Goal: Task Accomplishment & Management: Manage account settings

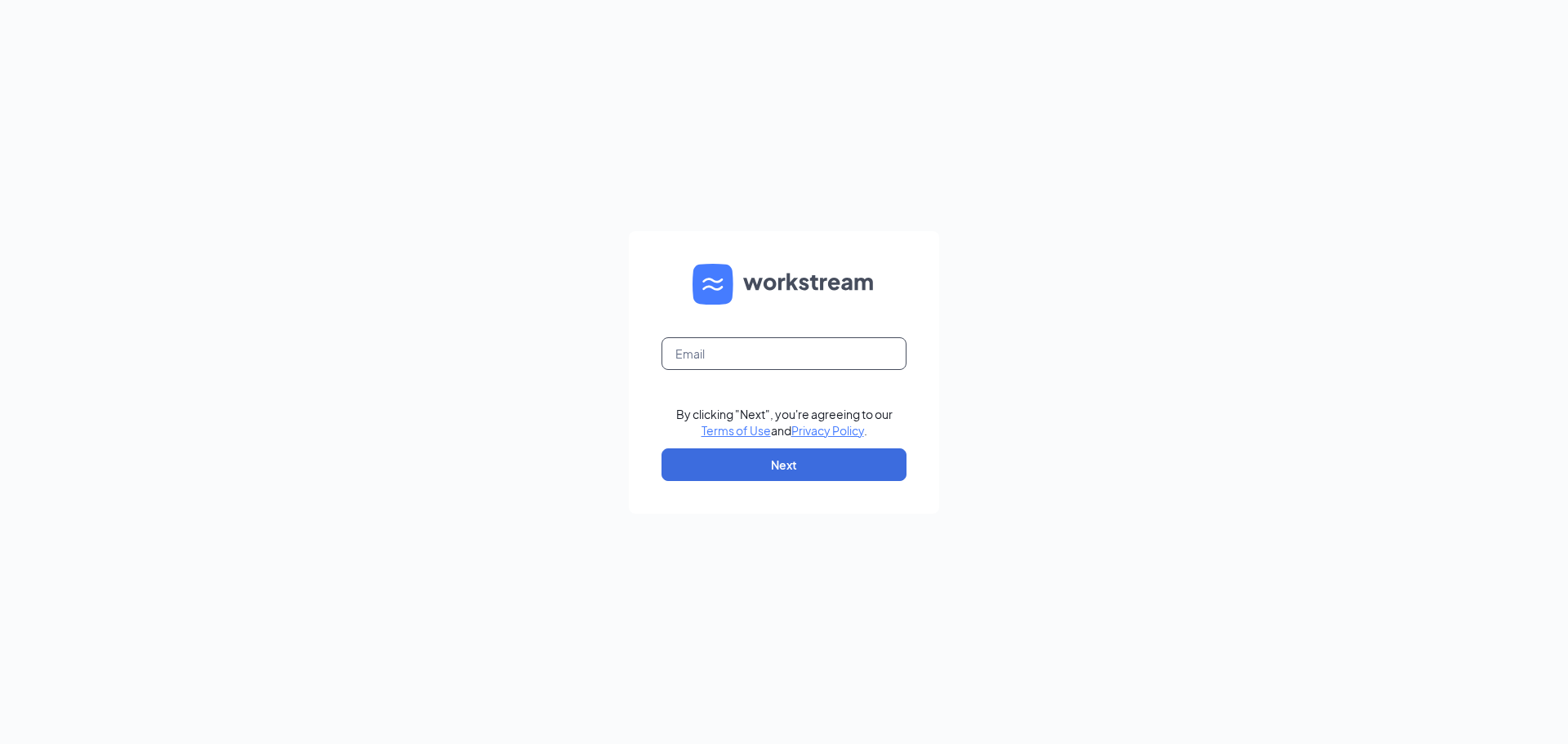
click at [744, 362] on input "text" at bounding box center [783, 354] width 245 height 33
type input "[EMAIL_ADDRESS][DOMAIN_NAME]"
click at [816, 463] on button "Next" at bounding box center [783, 465] width 245 height 33
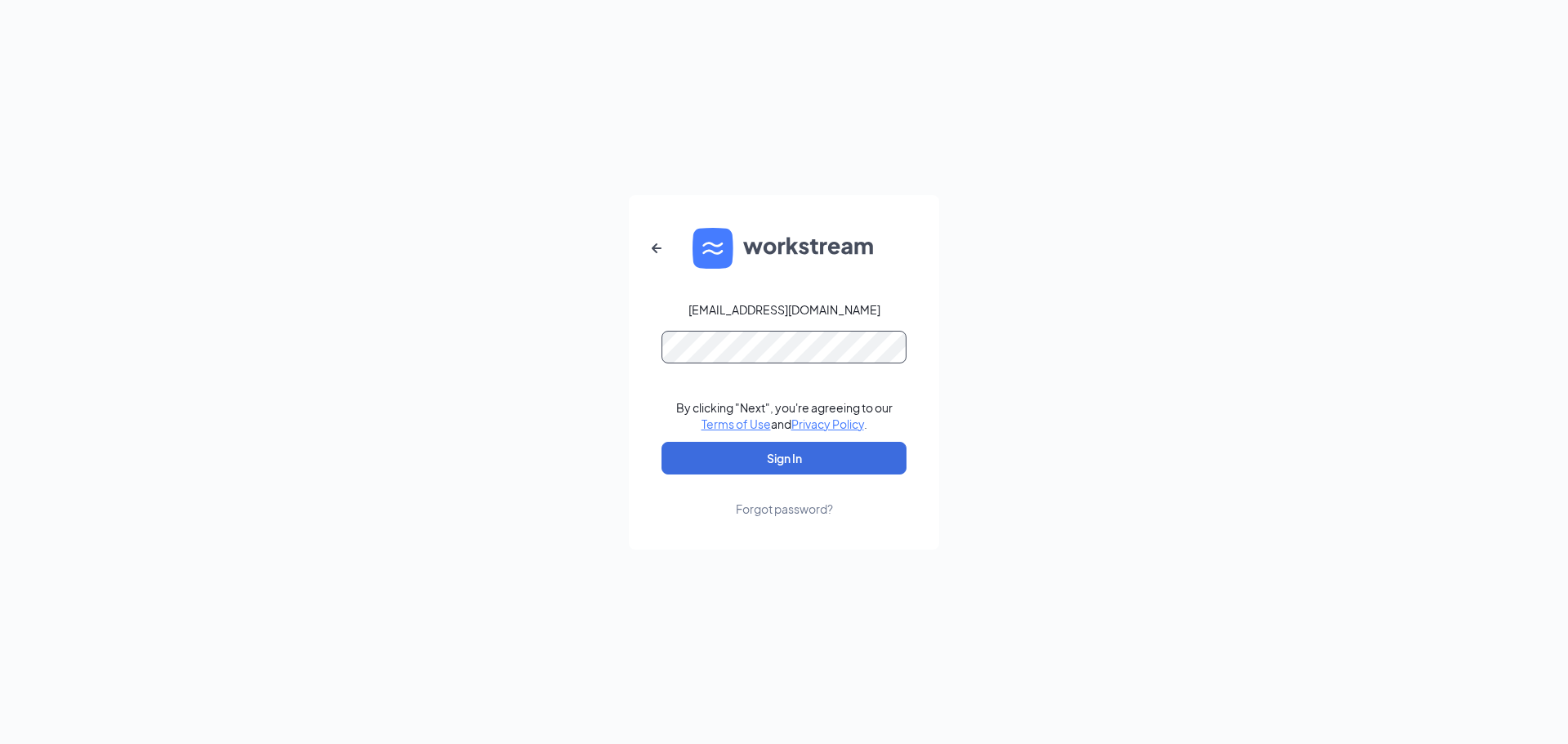
click at [661, 442] on button "Sign In" at bounding box center [783, 458] width 245 height 33
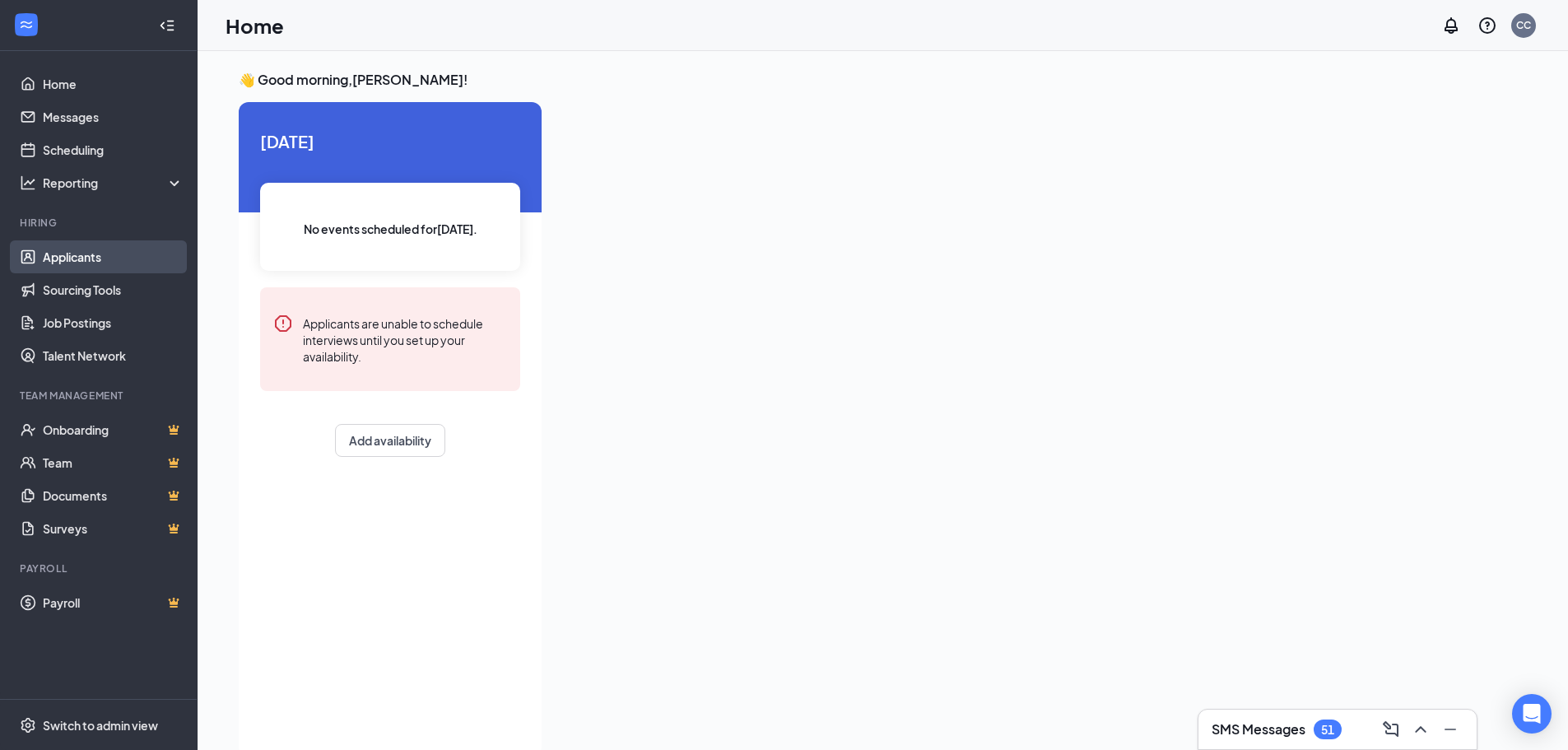
click at [131, 258] on link "Applicants" at bounding box center [113, 257] width 140 height 33
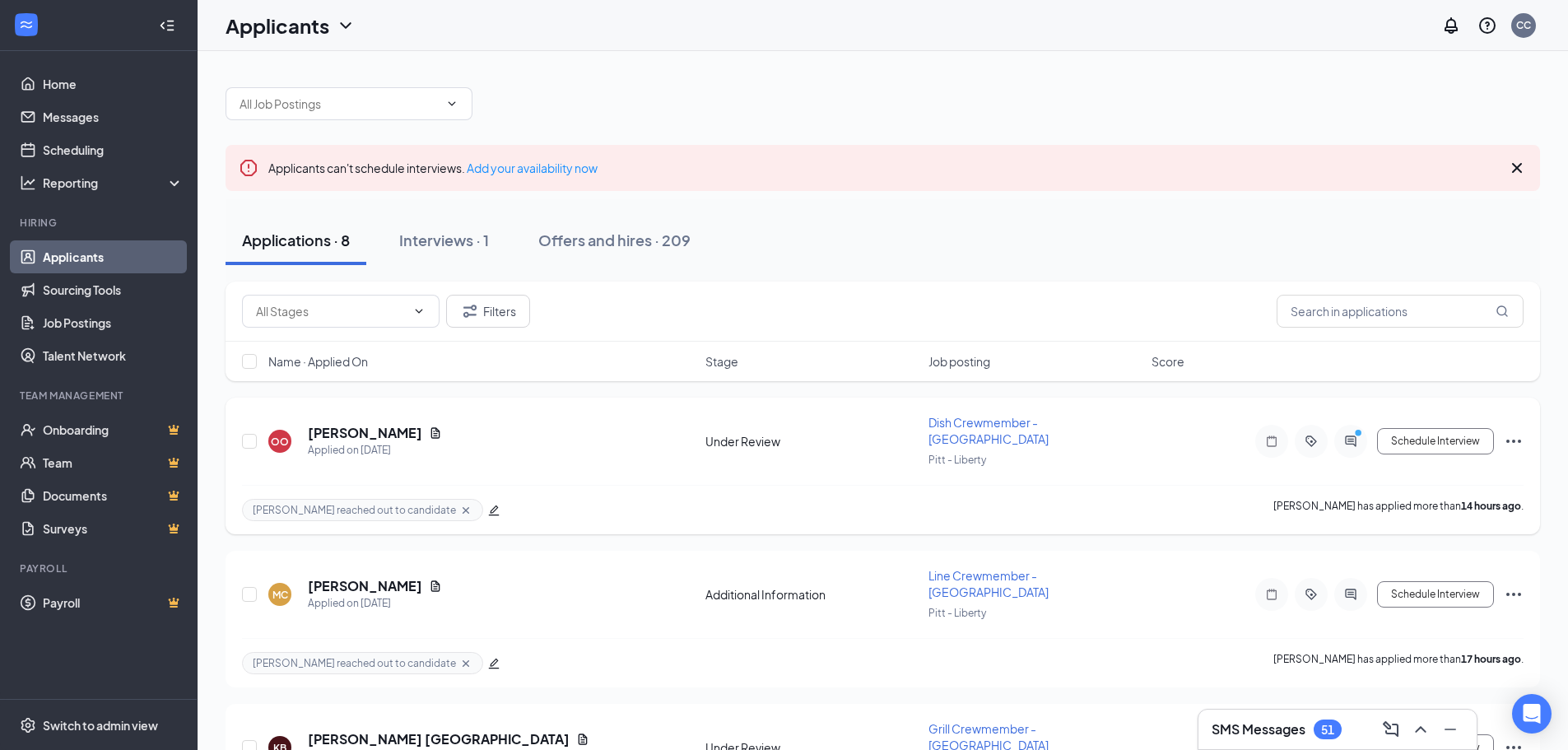
click at [1356, 442] on div at bounding box center [1351, 442] width 33 height 33
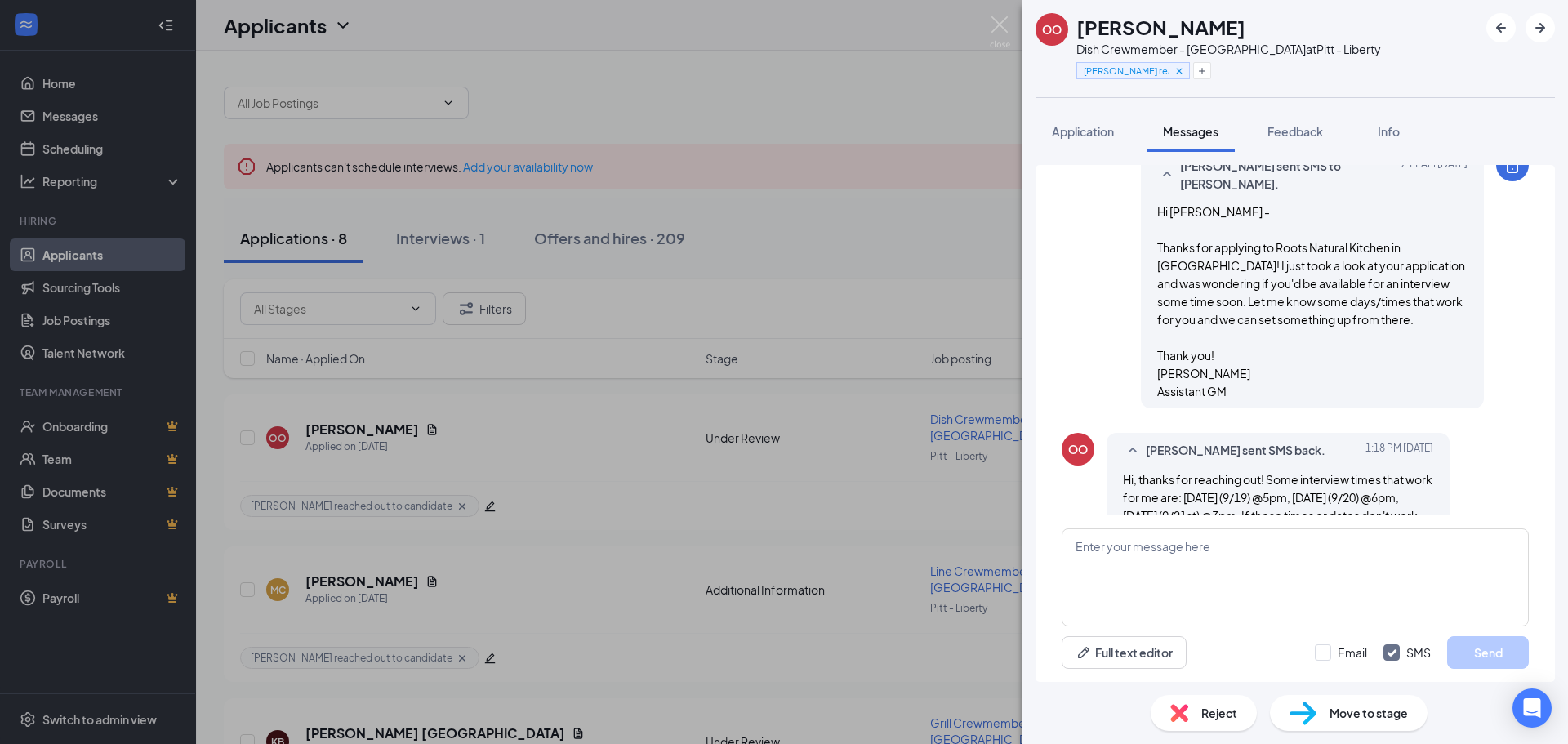
scroll to position [379, 0]
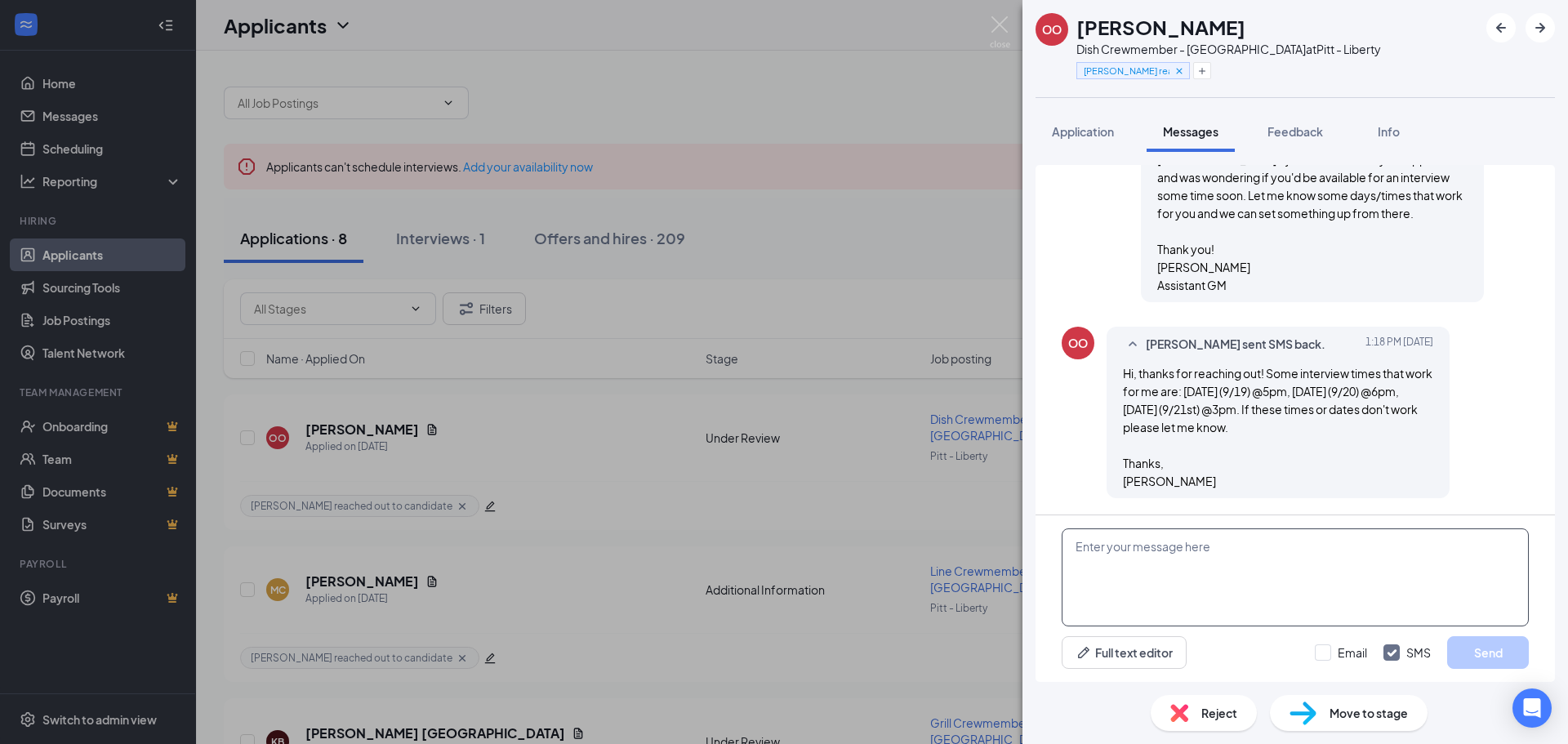
click at [1329, 557] on textarea at bounding box center [1295, 578] width 467 height 98
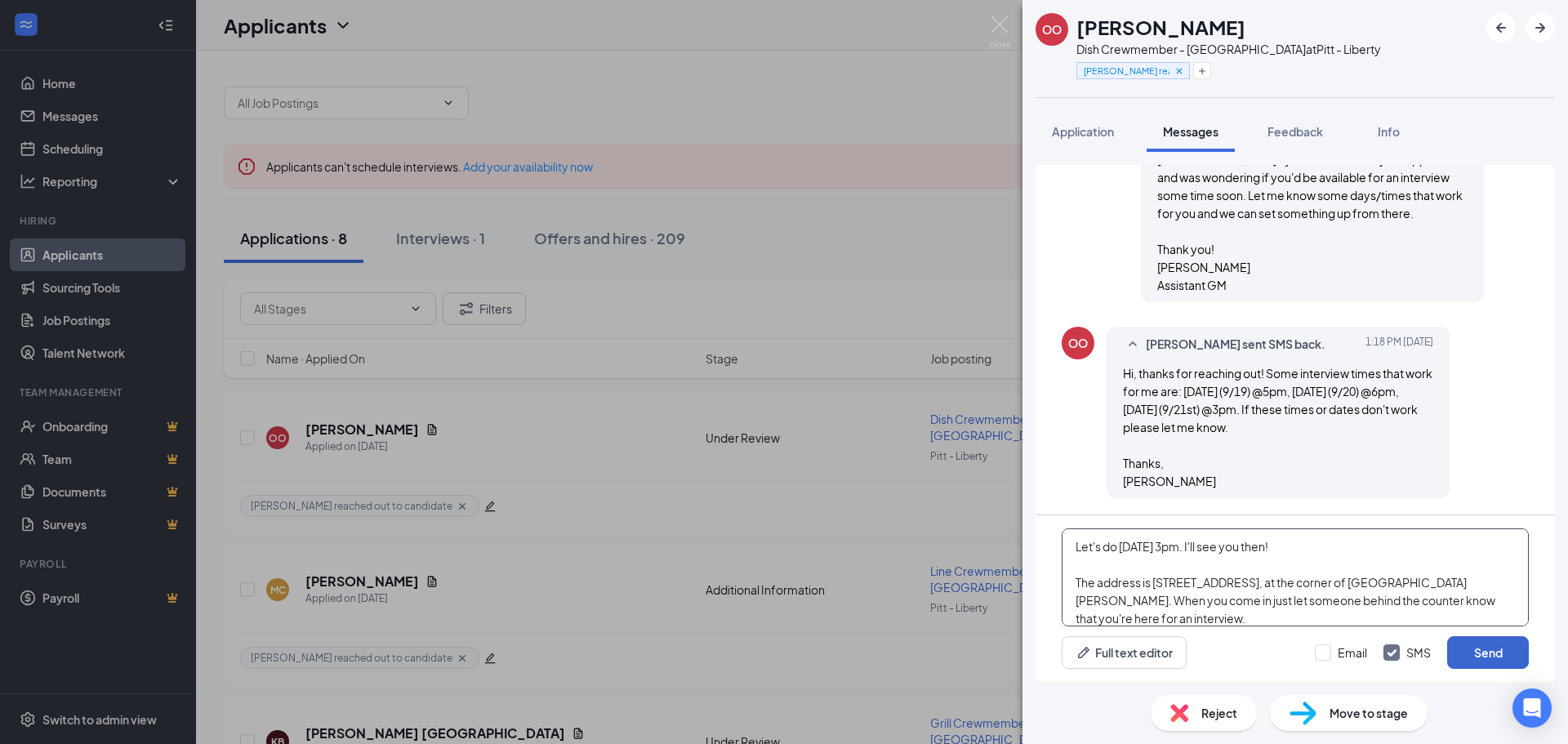
type textarea "Let's do Sunday 9/21 at 3pm. I'll see you then! The address is 5231 Liberty Ave…"
click at [1484, 646] on button "Send" at bounding box center [1488, 653] width 82 height 33
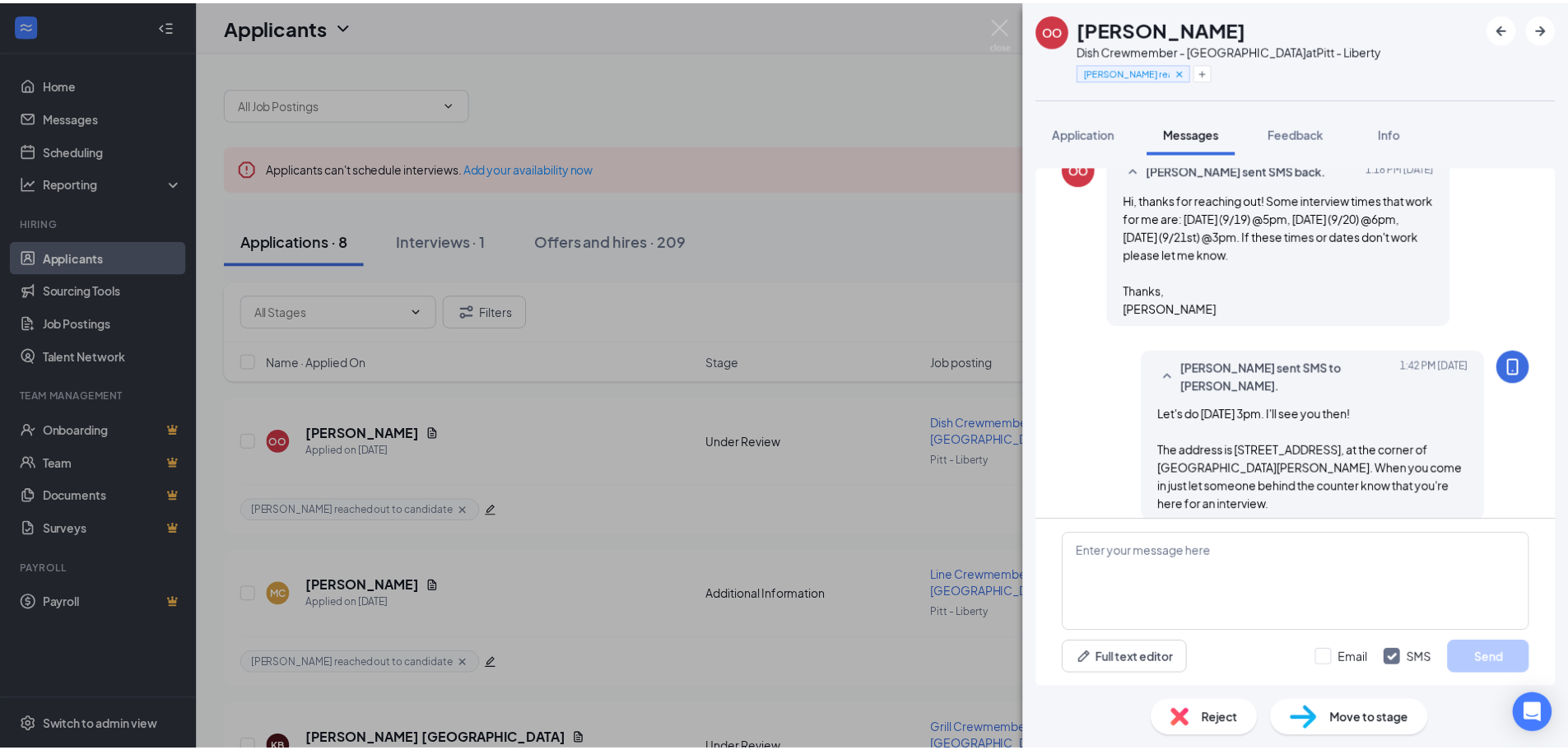
scroll to position [560, 0]
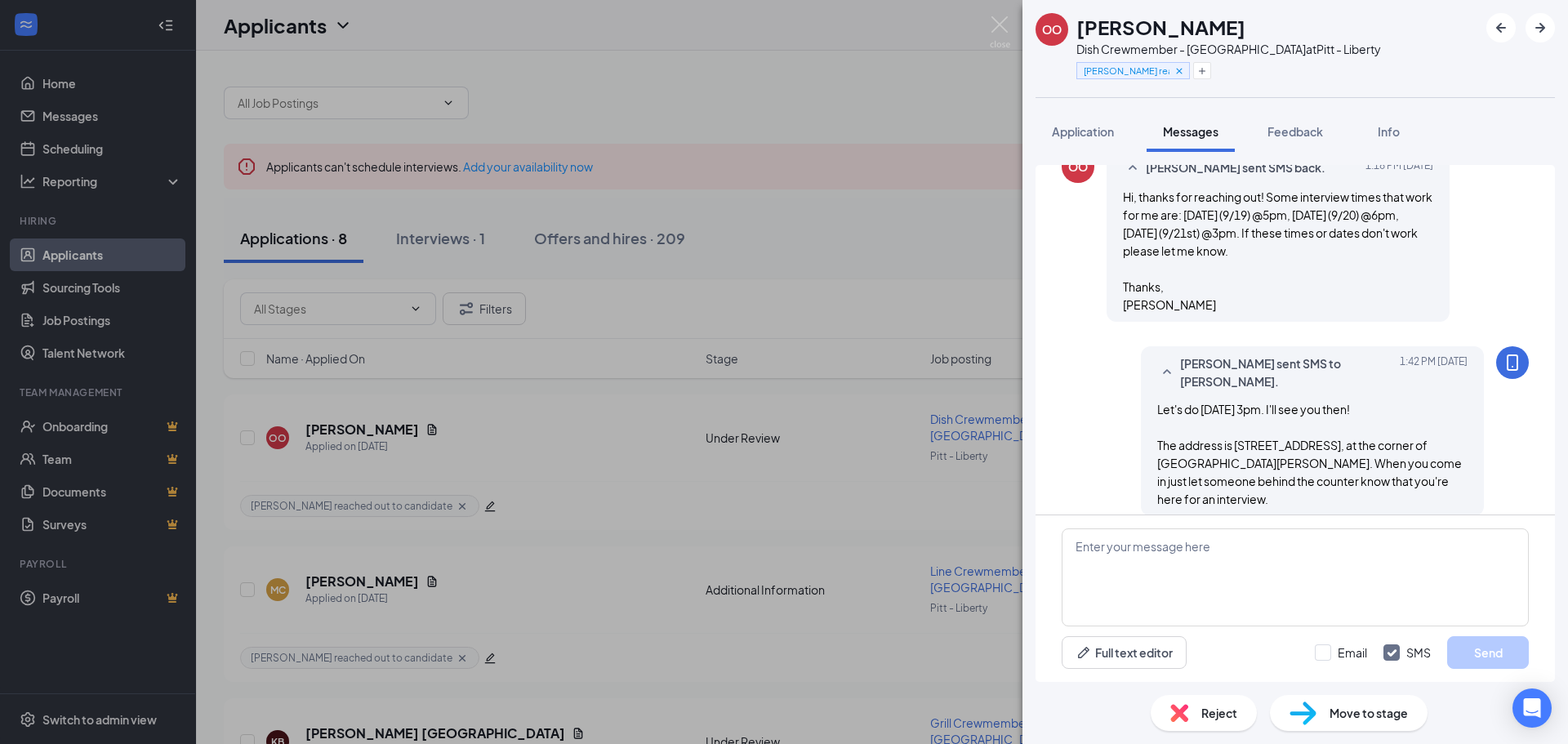
click at [947, 500] on div "OO OLIVIA ORNER Dish Crewmember - Liberty Ave at Pitt - Liberty Courtney reache…" at bounding box center [784, 372] width 1568 height 744
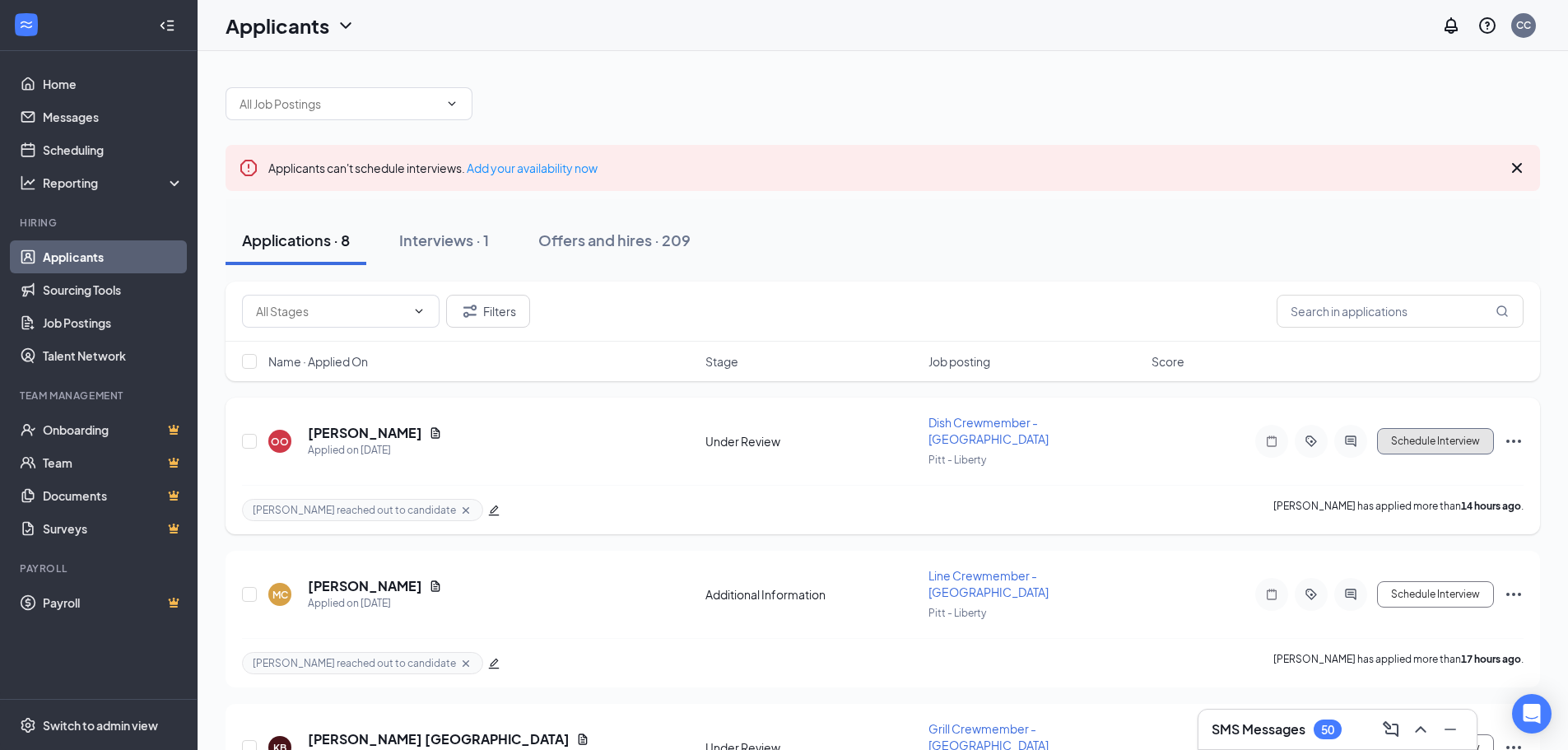
click at [1448, 429] on button "Schedule Interview" at bounding box center [1435, 442] width 117 height 26
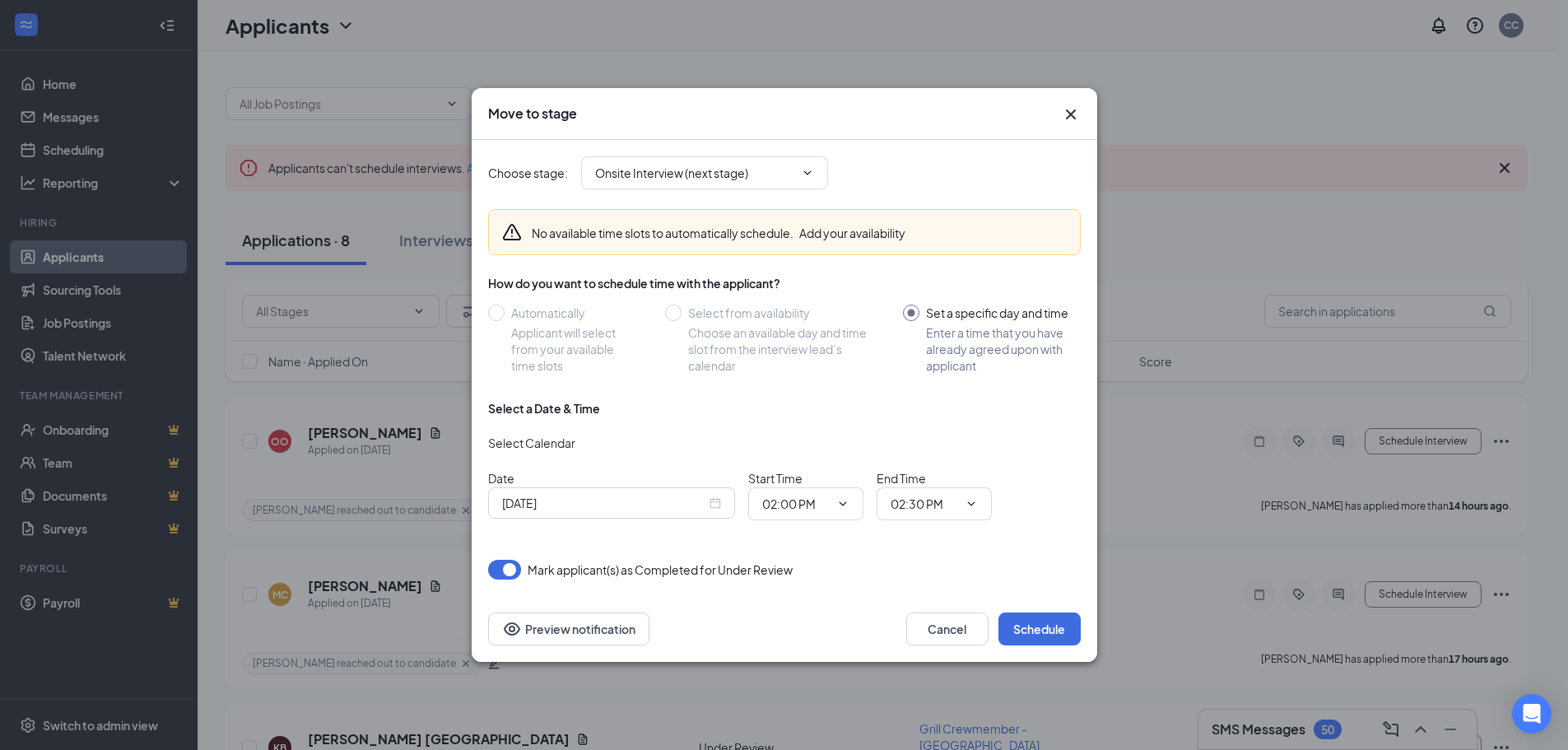
click at [679, 502] on input "Sep 16, 2025" at bounding box center [604, 503] width 205 height 18
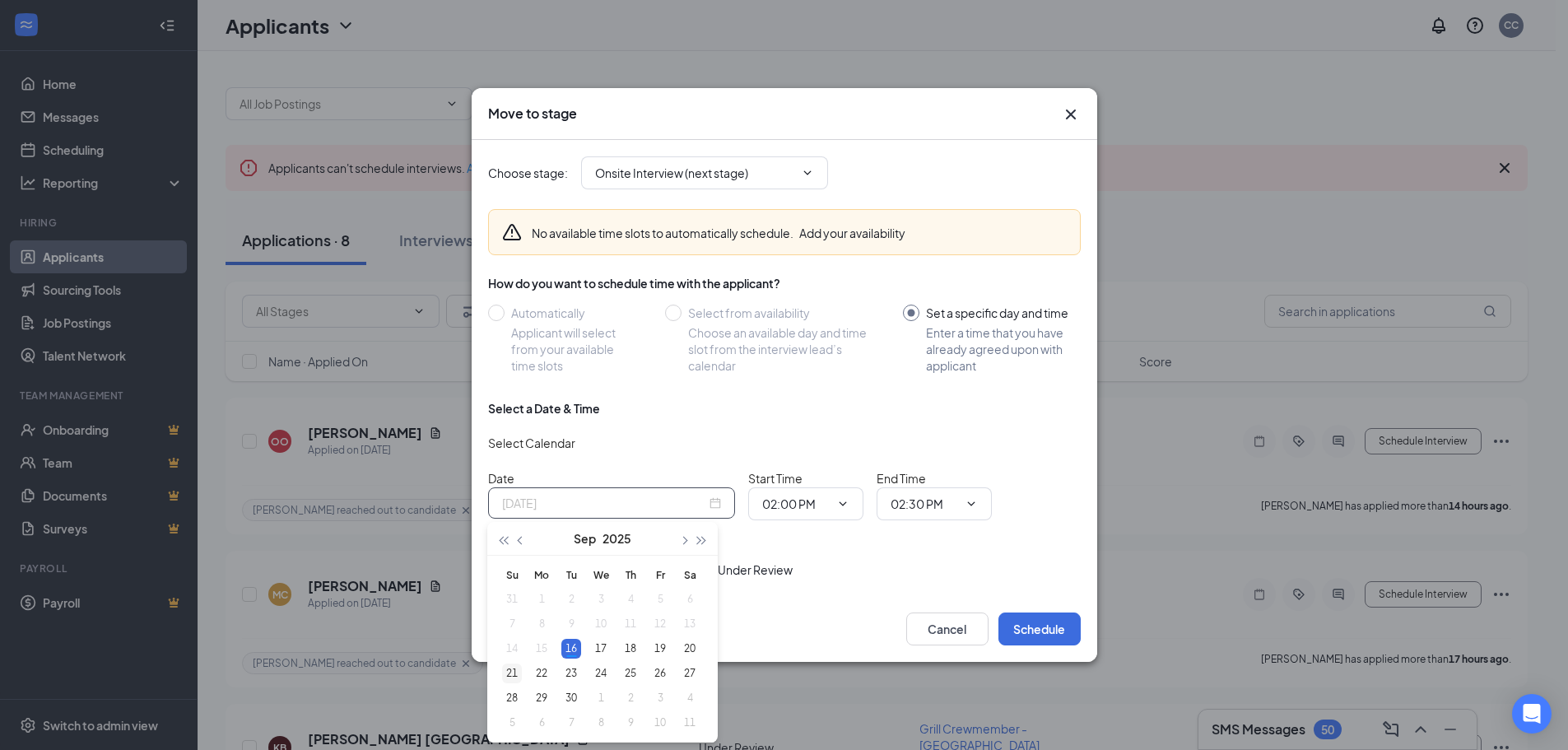
click at [511, 676] on div "21" at bounding box center [512, 674] width 20 height 20
type input "Sep 21, 2025"
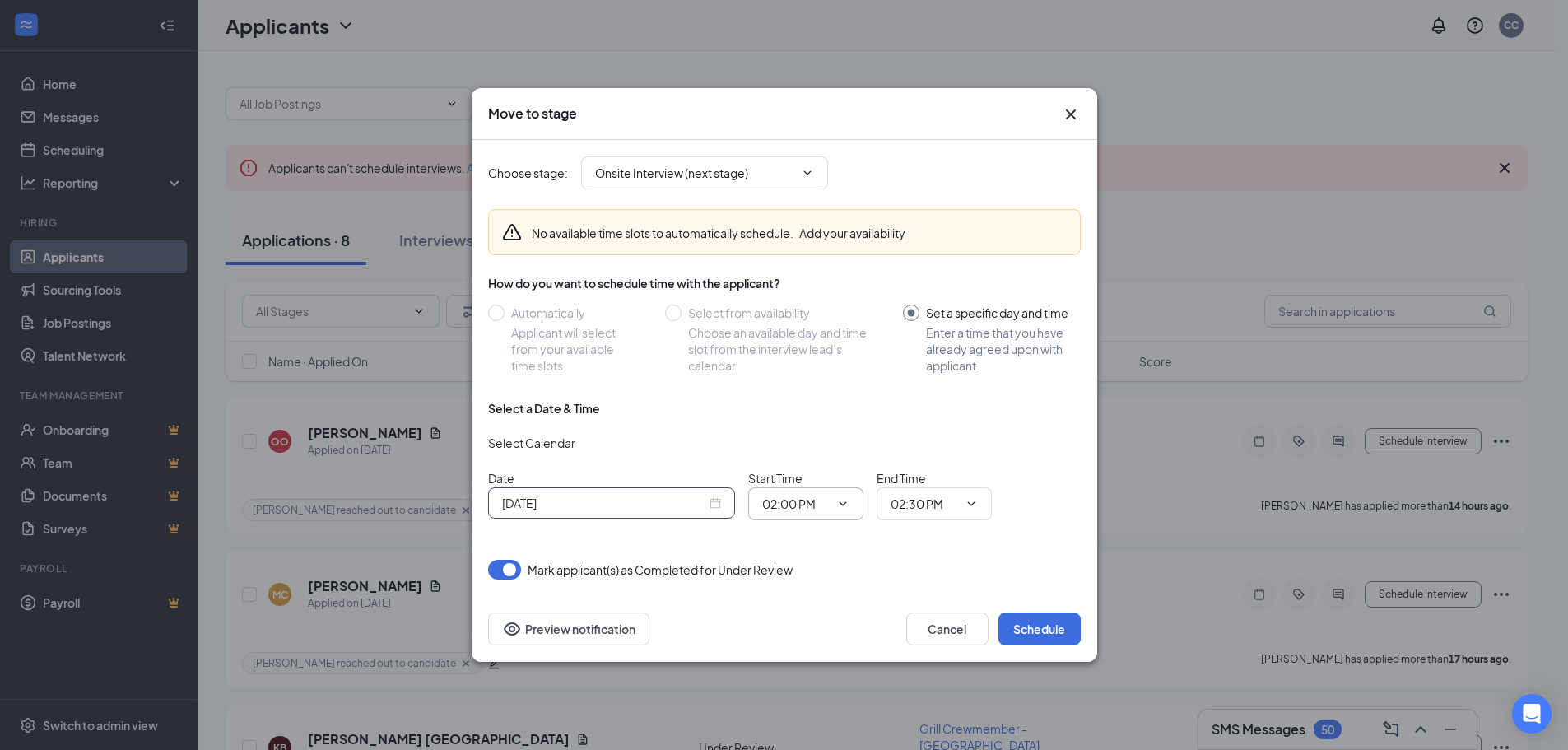
click at [773, 508] on input "02:00 PM" at bounding box center [795, 504] width 68 height 18
click at [811, 475] on div "03:00 PM" at bounding box center [799, 478] width 48 height 18
type input "03:00 PM"
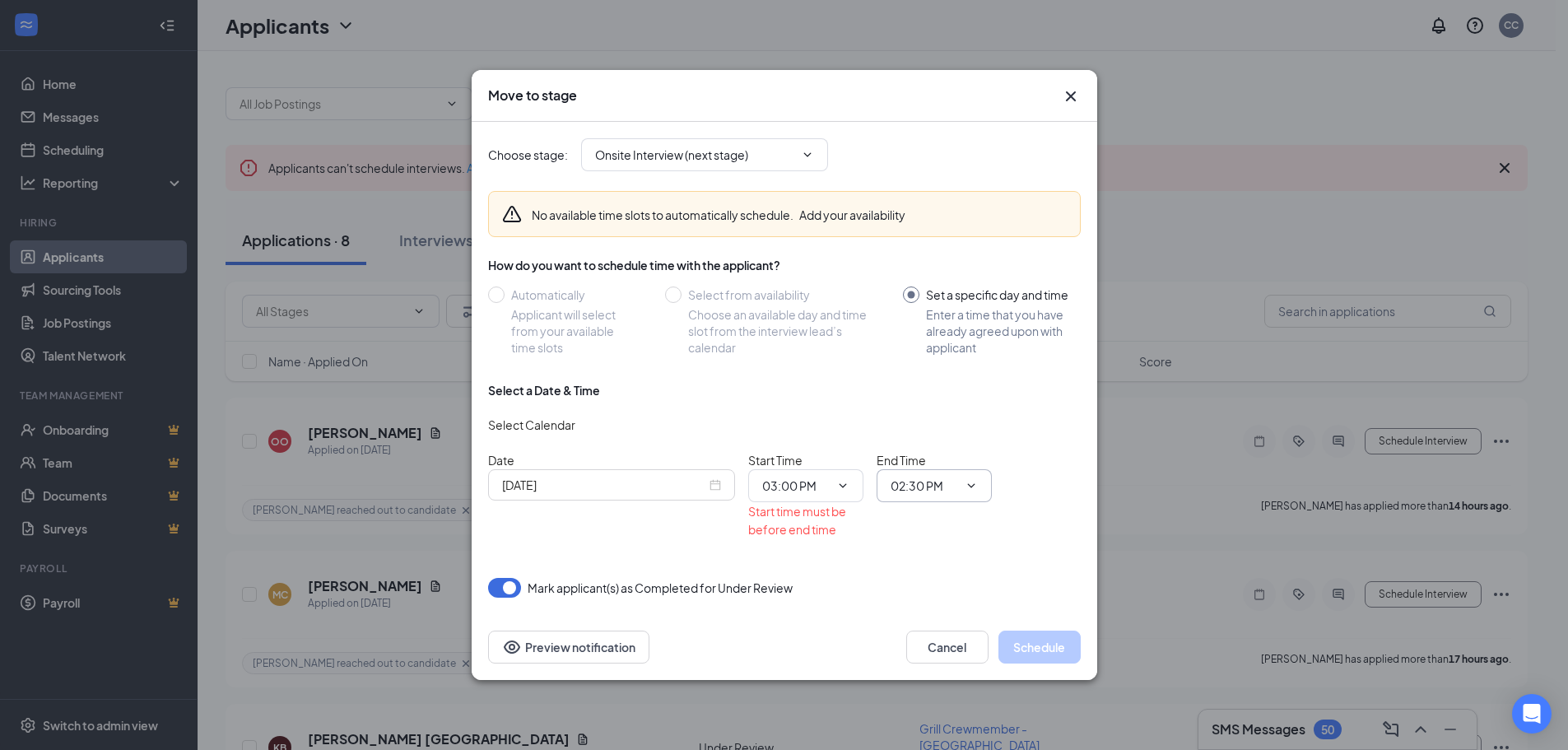
click at [944, 506] on div "End Time 02:30 PM" at bounding box center [934, 494] width 115 height 87
click at [951, 486] on input "02:30 PM" at bounding box center [924, 486] width 68 height 18
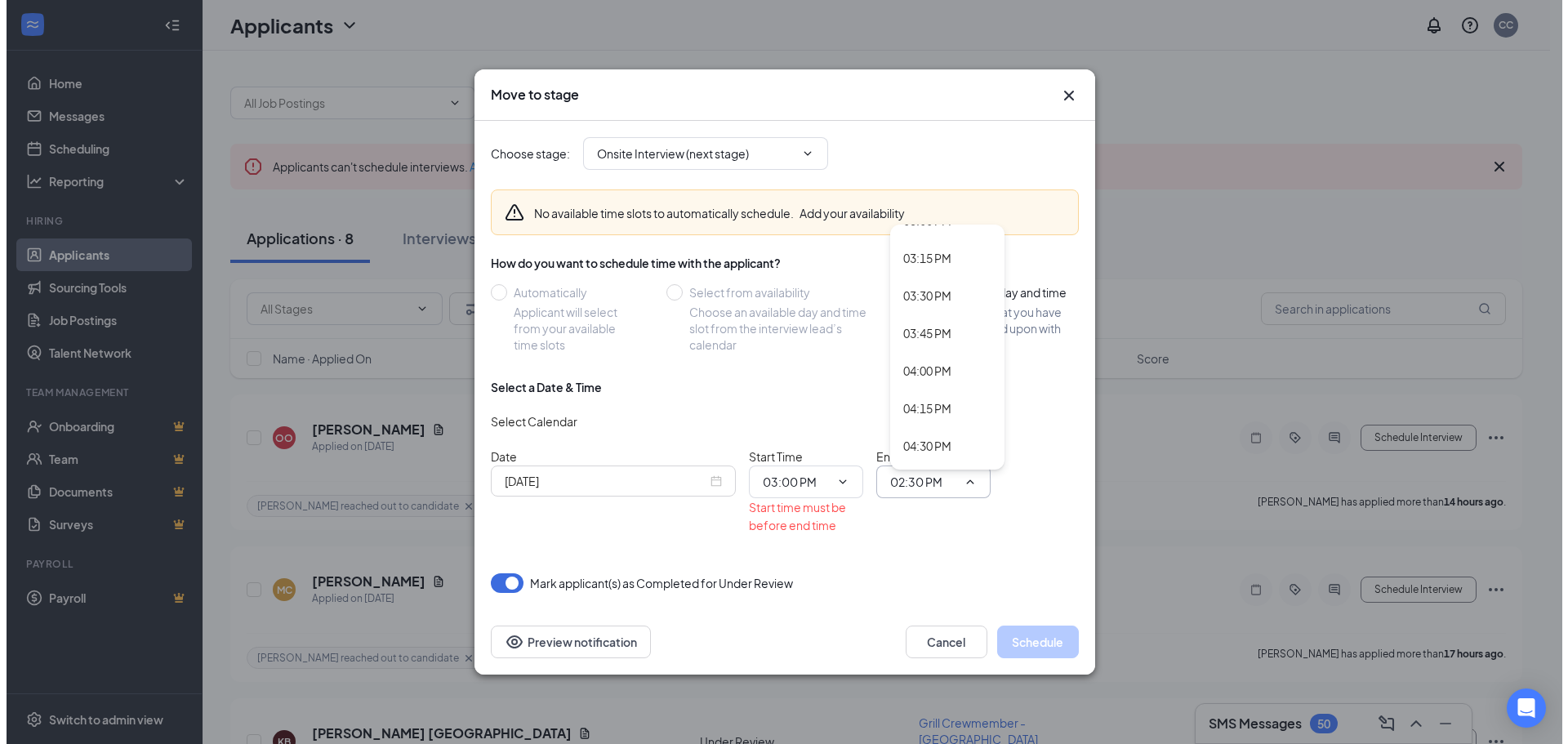
scroll to position [2124, 0]
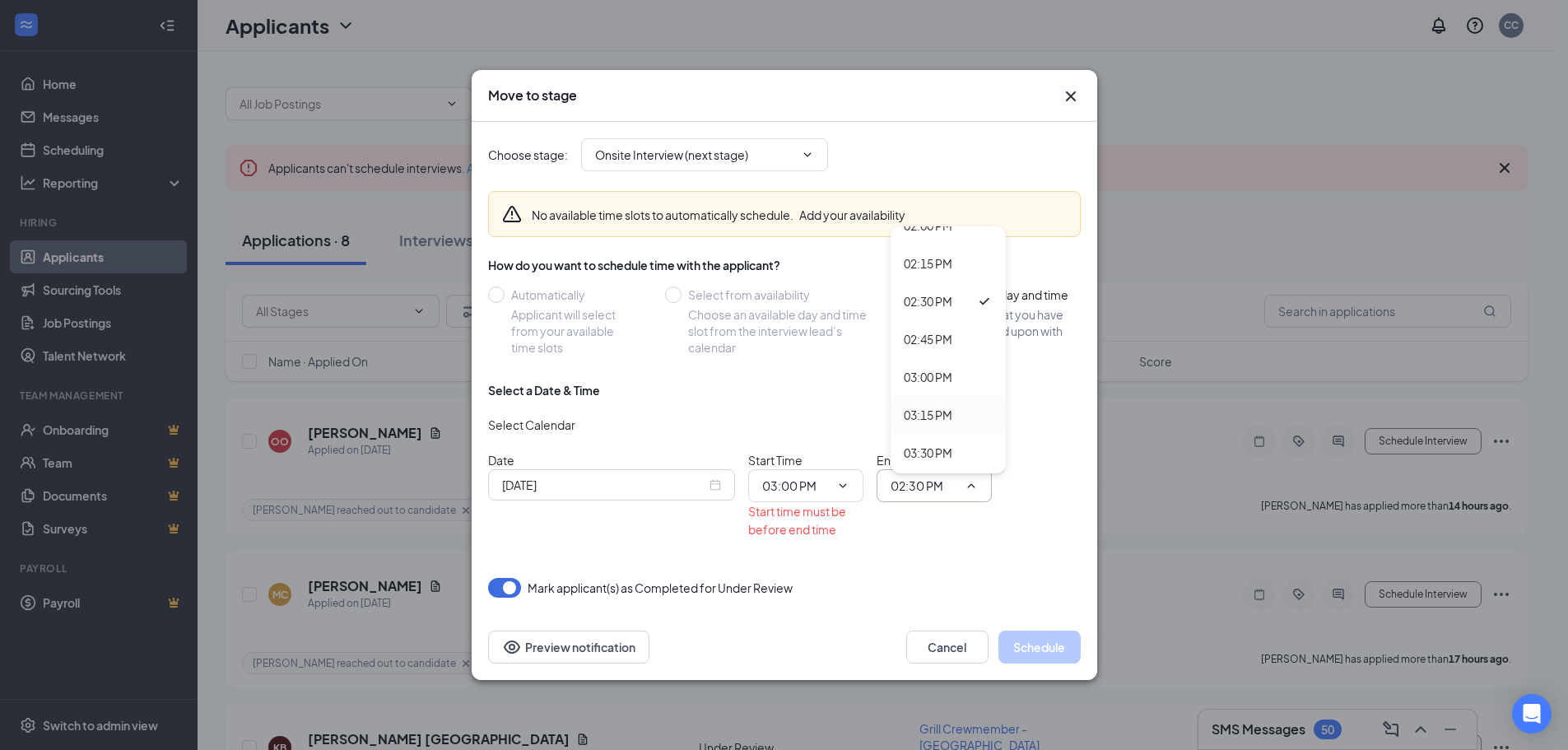
click at [953, 414] on div "03:15 PM" at bounding box center [928, 415] width 48 height 18
type input "03:15 PM"
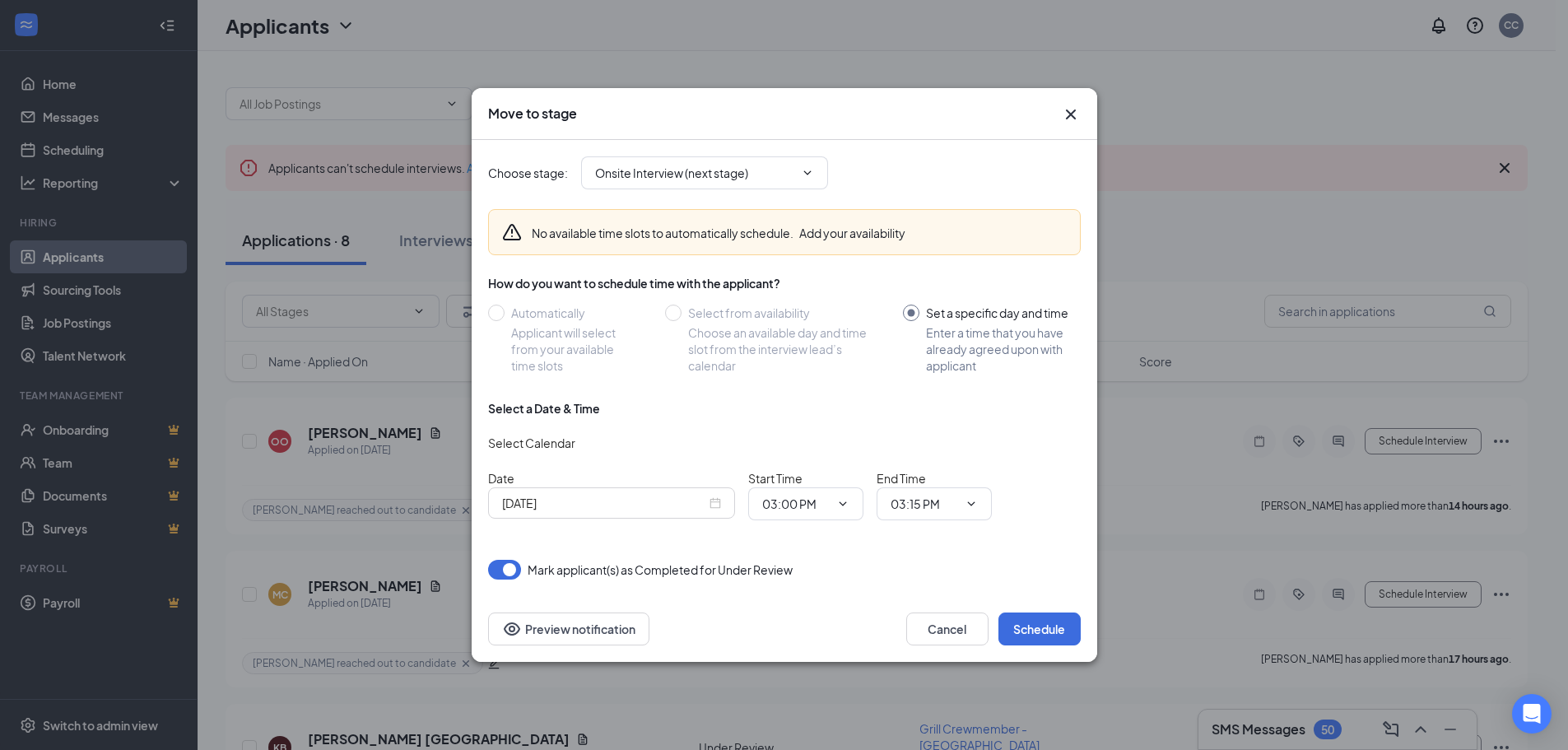
click at [1031, 553] on div "Choose stage : Onsite Interview (next stage) No available time slots to automat…" at bounding box center [784, 359] width 593 height 440
click at [1049, 633] on button "Schedule" at bounding box center [1039, 630] width 83 height 33
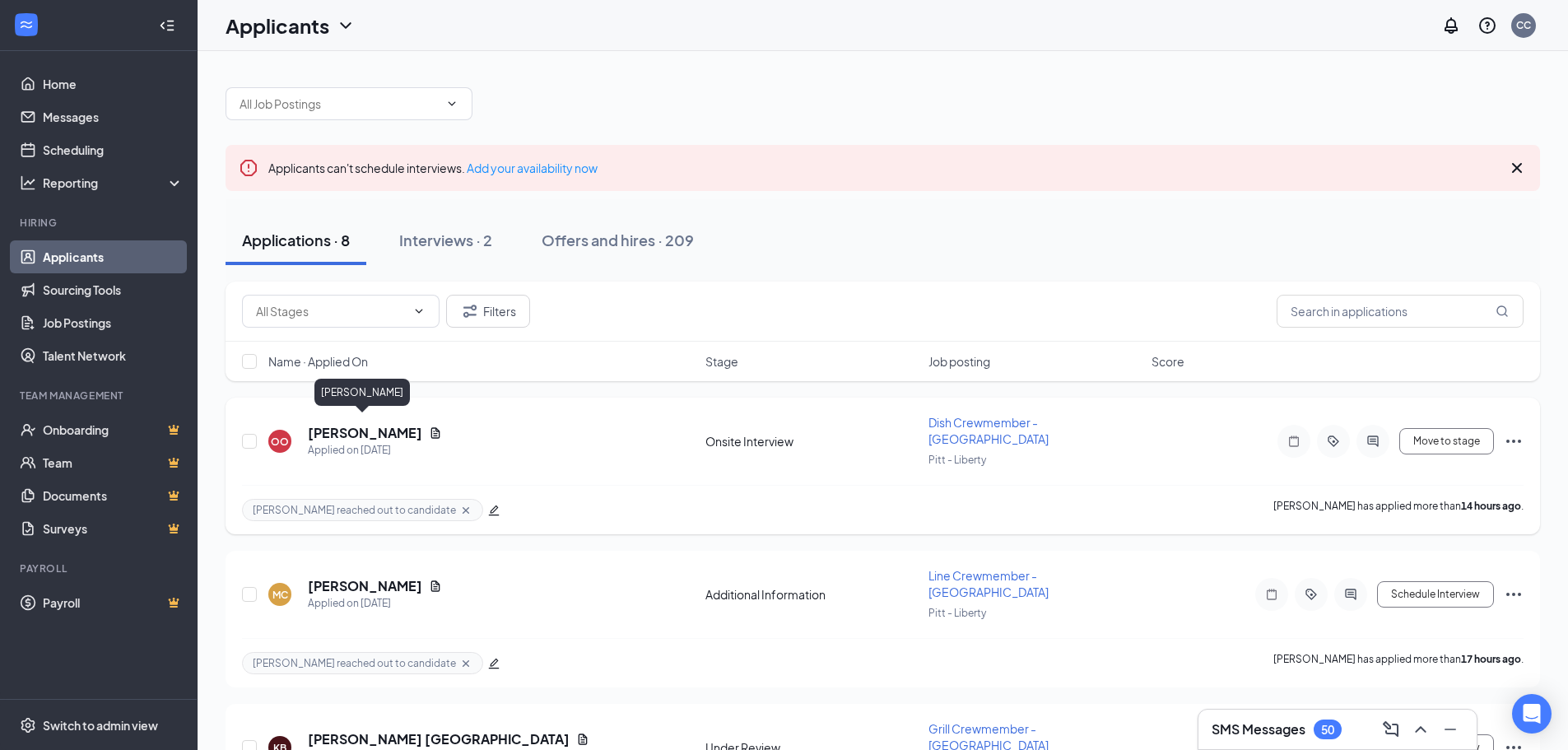
click at [395, 424] on h5 "OLIVIA ORNER" at bounding box center [365, 433] width 114 height 18
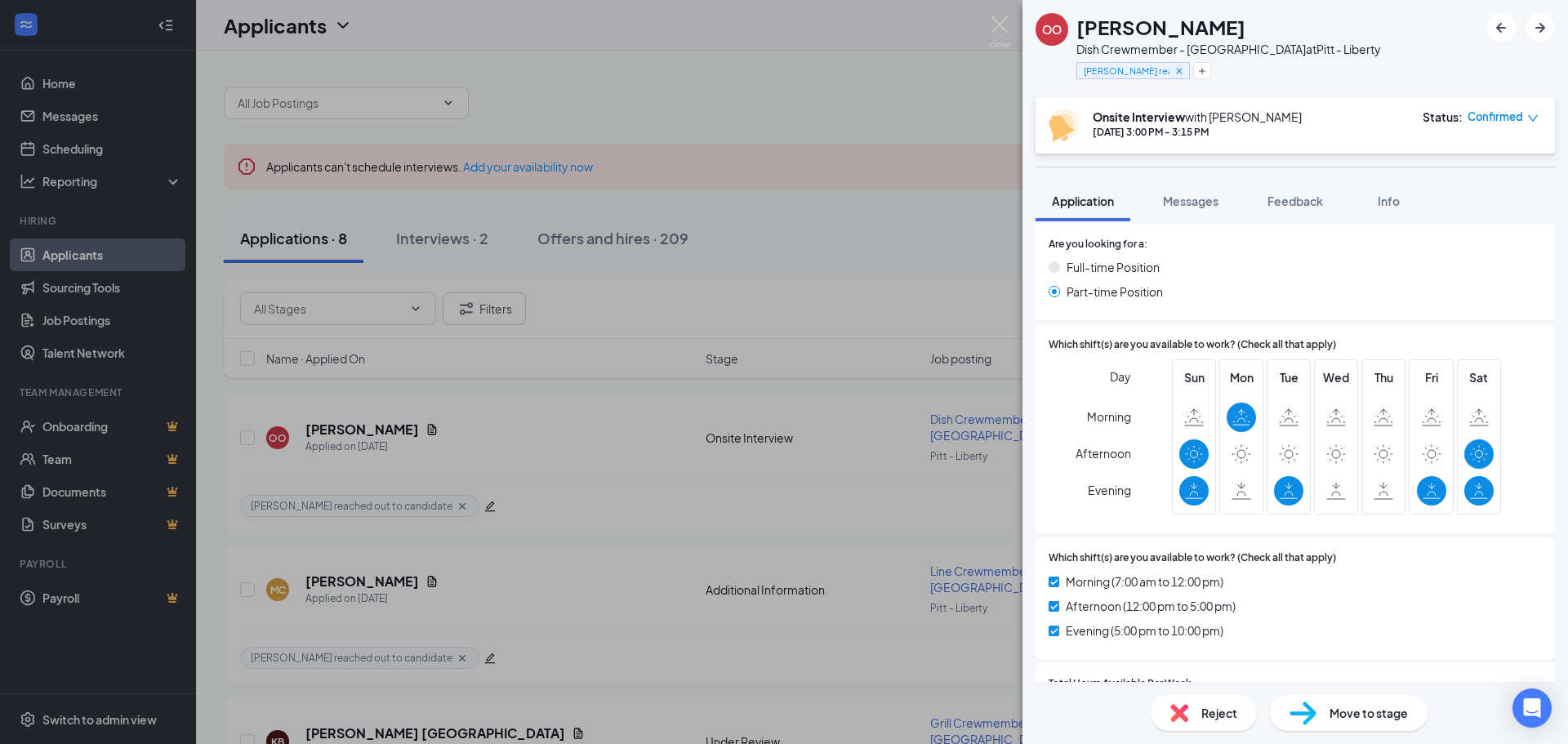
scroll to position [1014, 0]
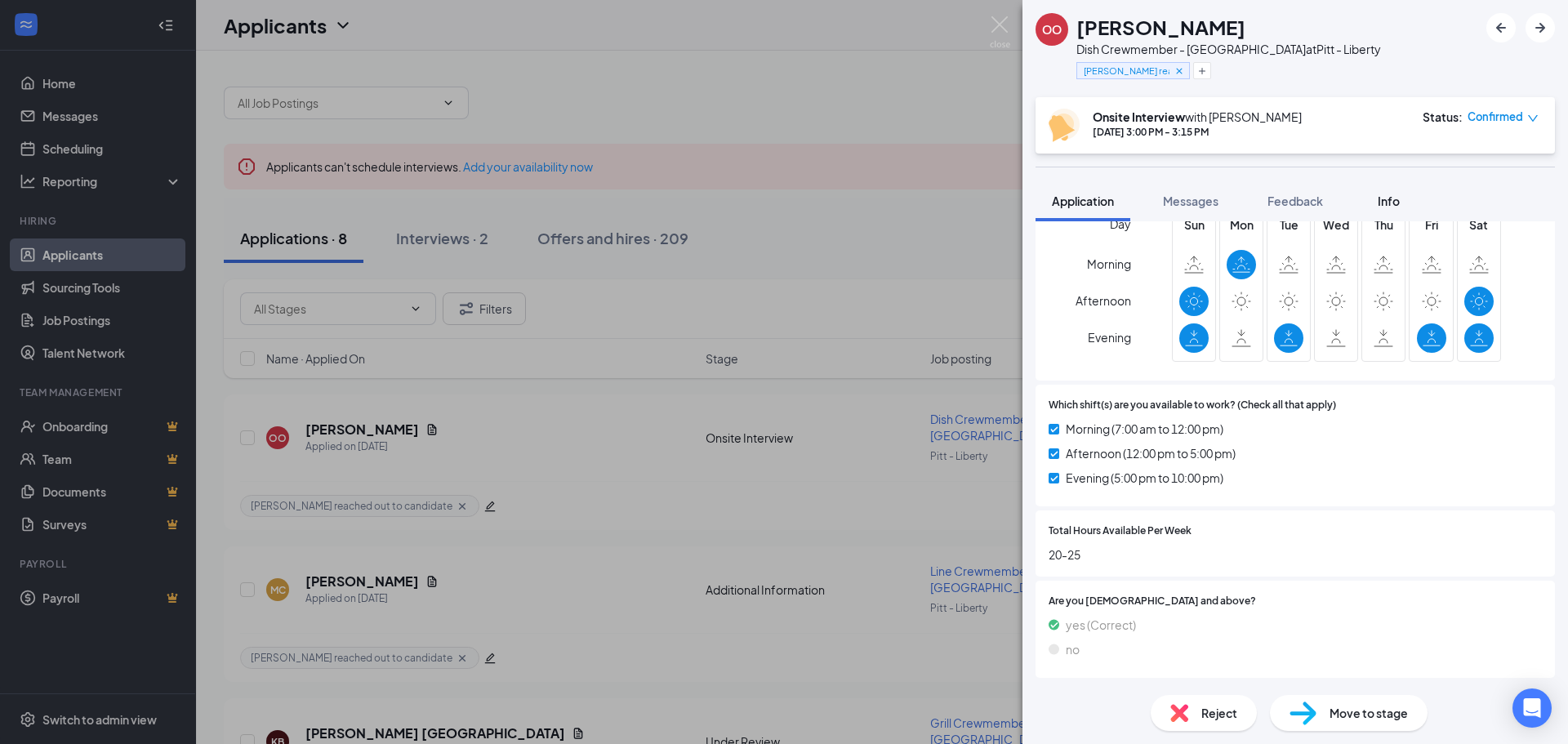
click at [1392, 208] on div "Info" at bounding box center [1389, 200] width 33 height 17
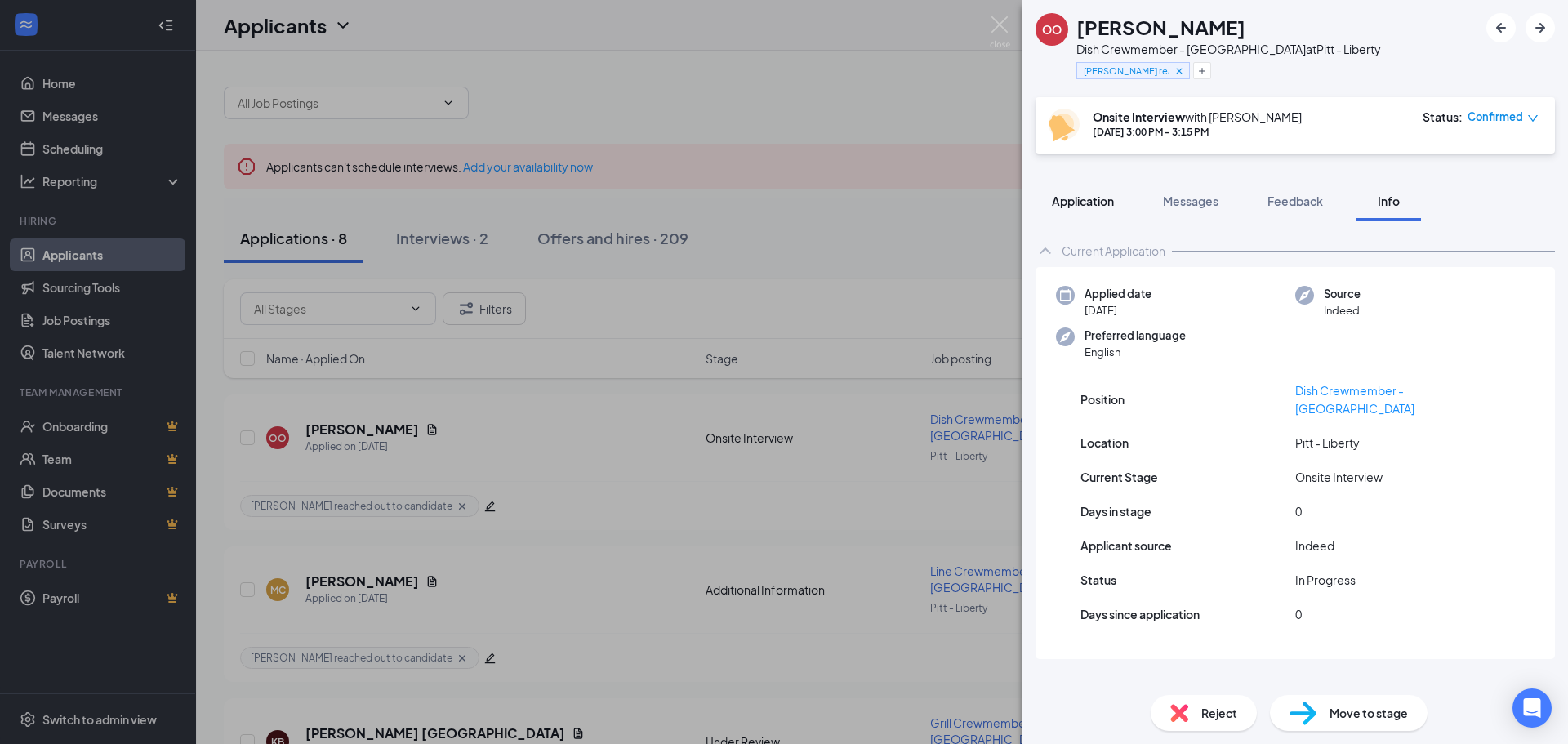
click at [1082, 203] on span "Application" at bounding box center [1083, 200] width 62 height 15
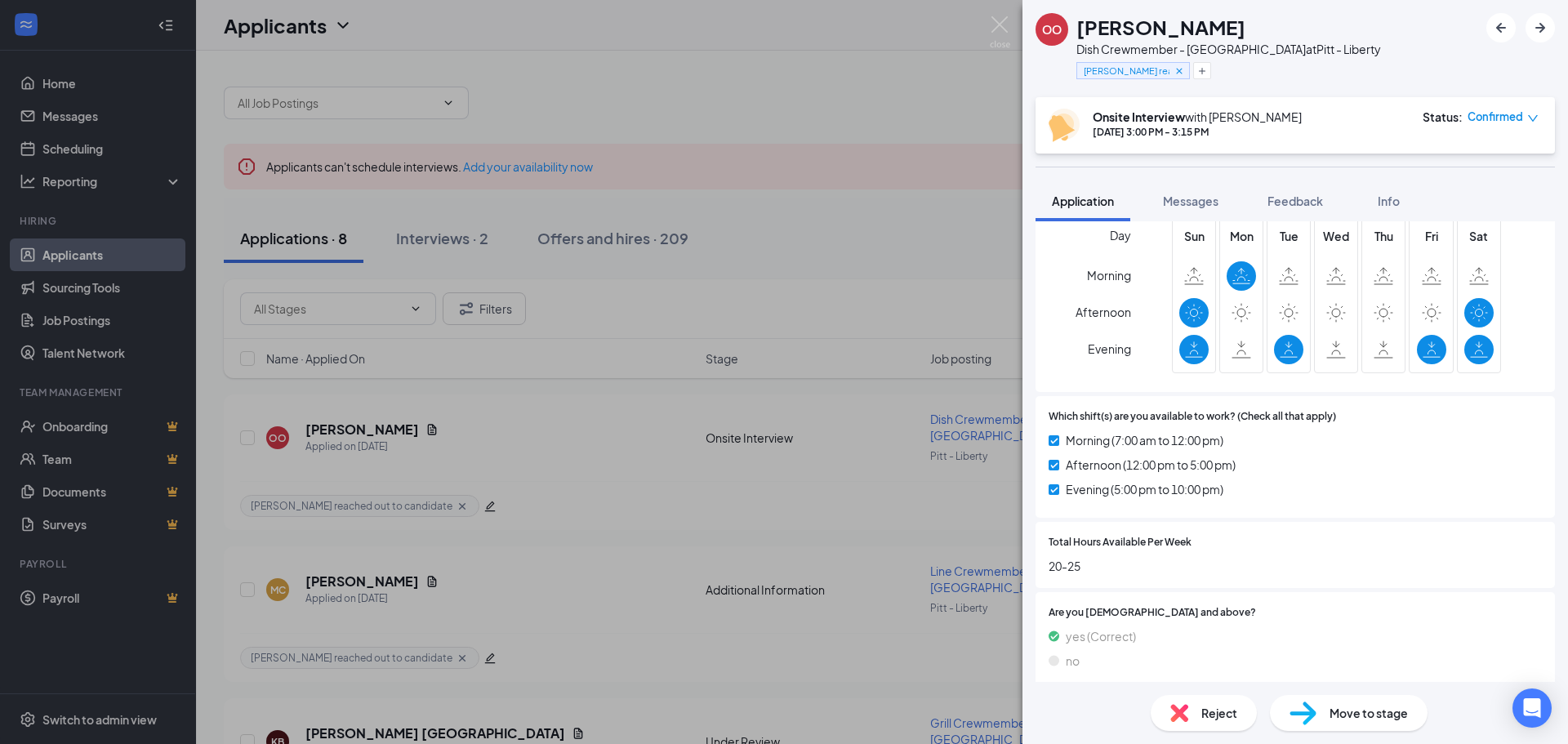
scroll to position [1014, 0]
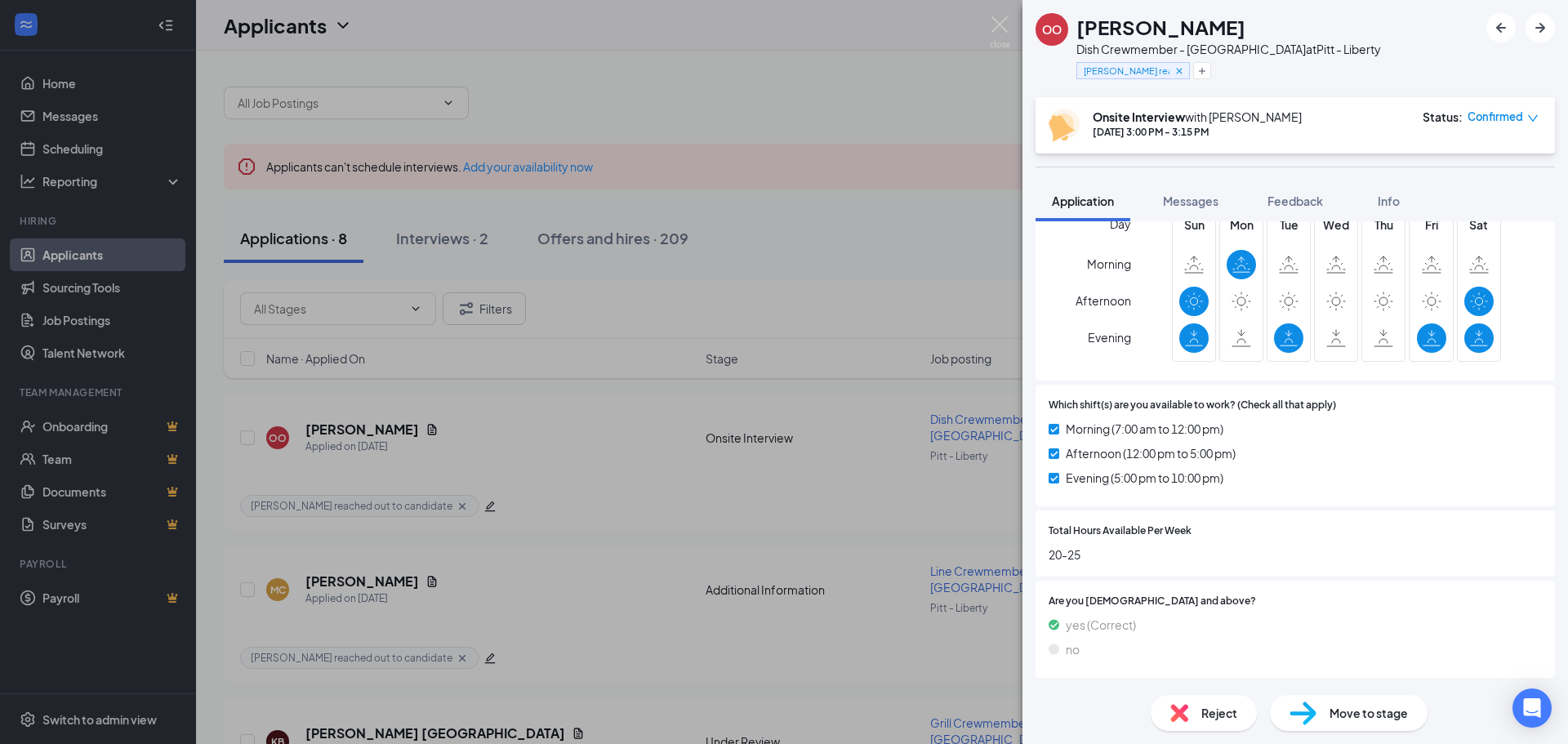
click at [927, 477] on div "OO OLIVIA ORNER Dish Crewmember - Liberty Ave at Pitt - Liberty Courtney reache…" at bounding box center [784, 372] width 1568 height 744
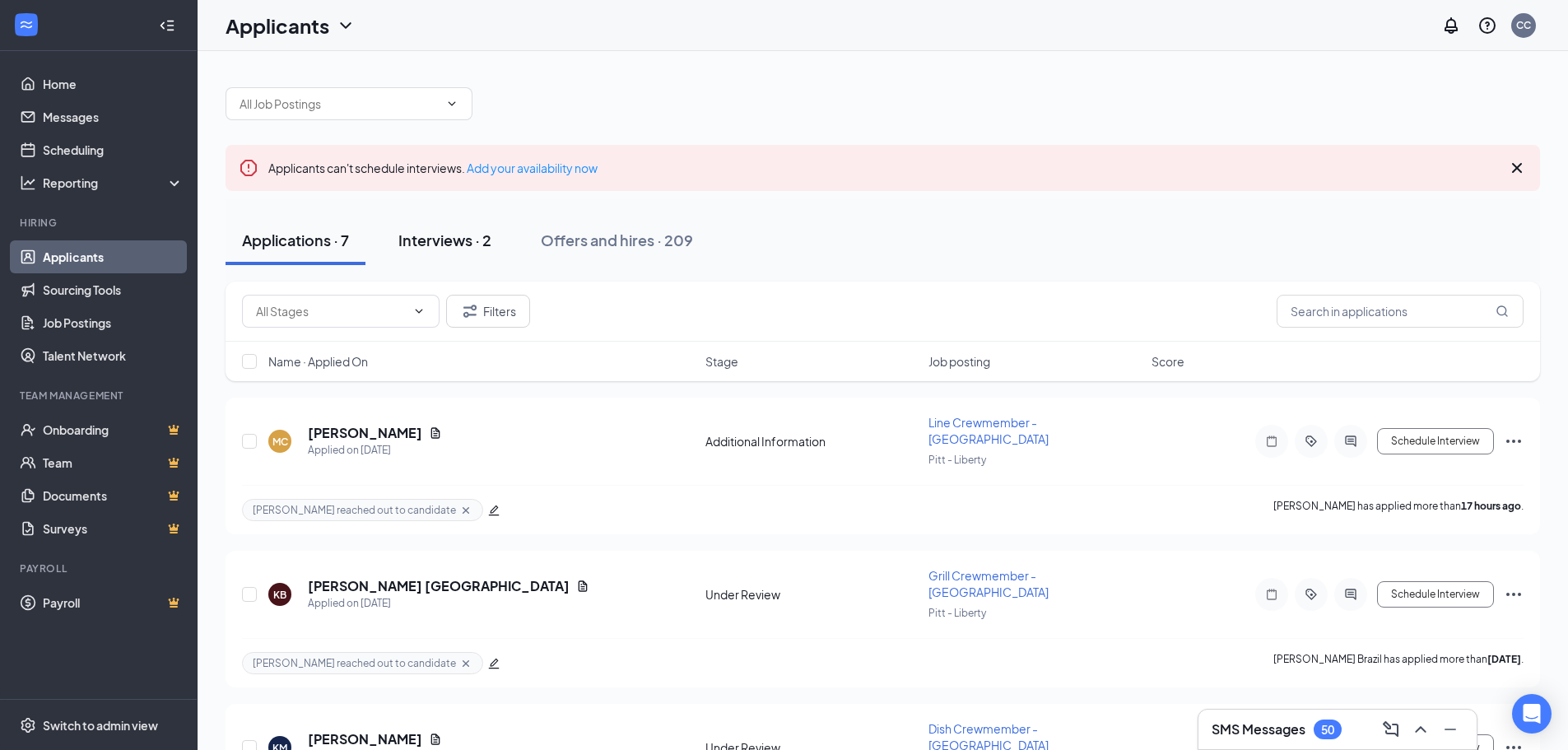
click at [479, 252] on button "Interviews · 2" at bounding box center [444, 241] width 126 height 49
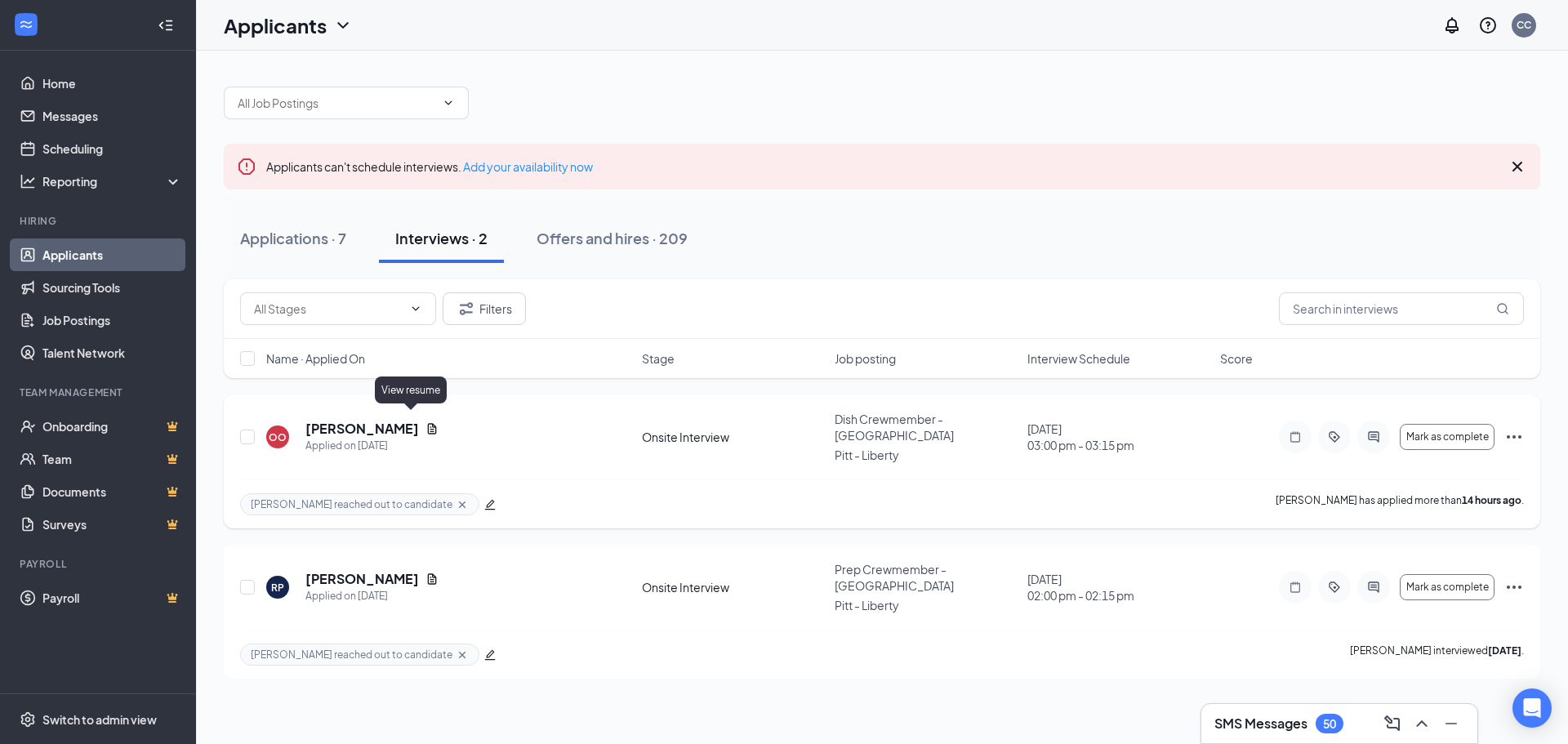
click at [428, 423] on icon "Document" at bounding box center [432, 429] width 9 height 10
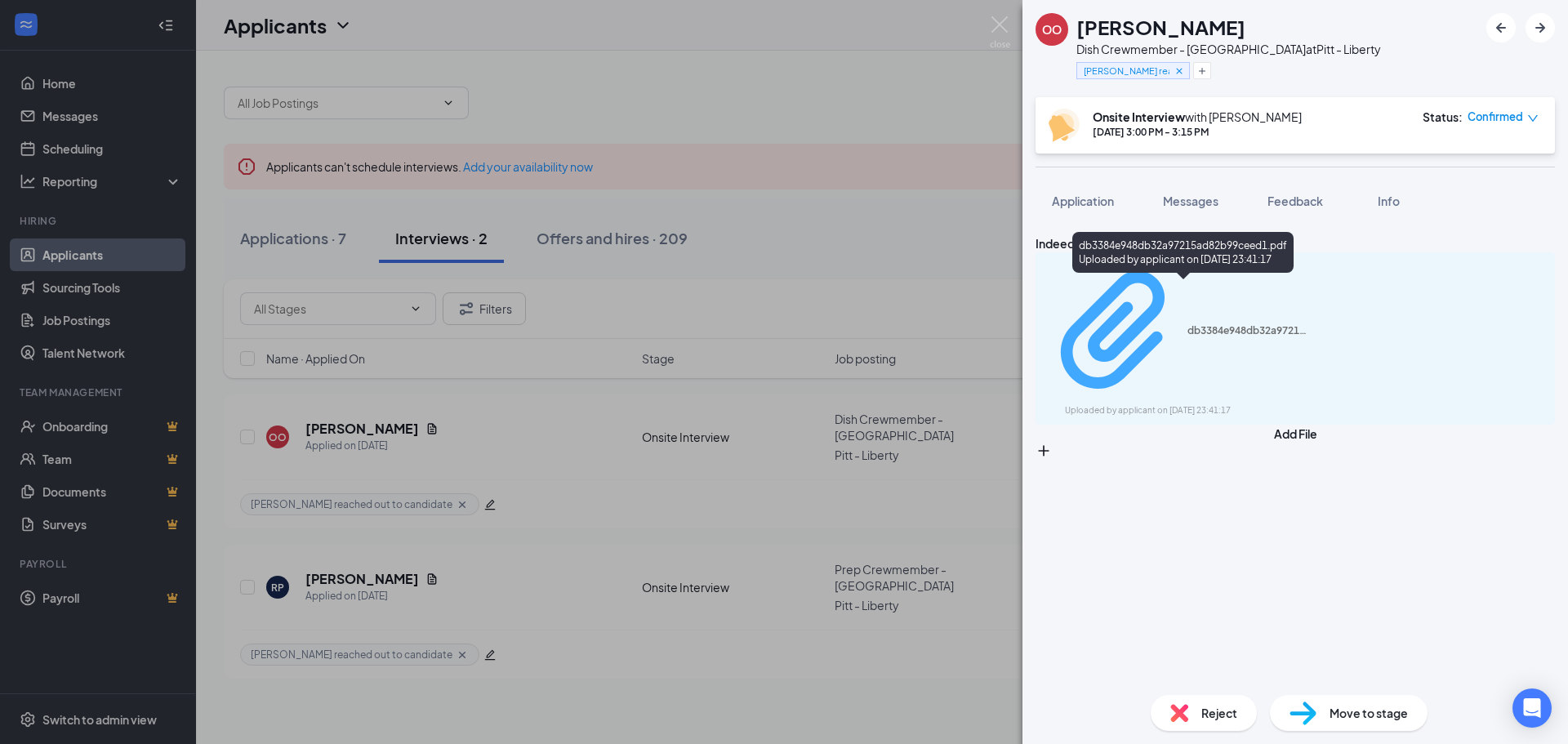
click at [1138, 404] on div "Uploaded by applicant on Sep 15, 2025 at 23:41:17" at bounding box center [1187, 410] width 245 height 13
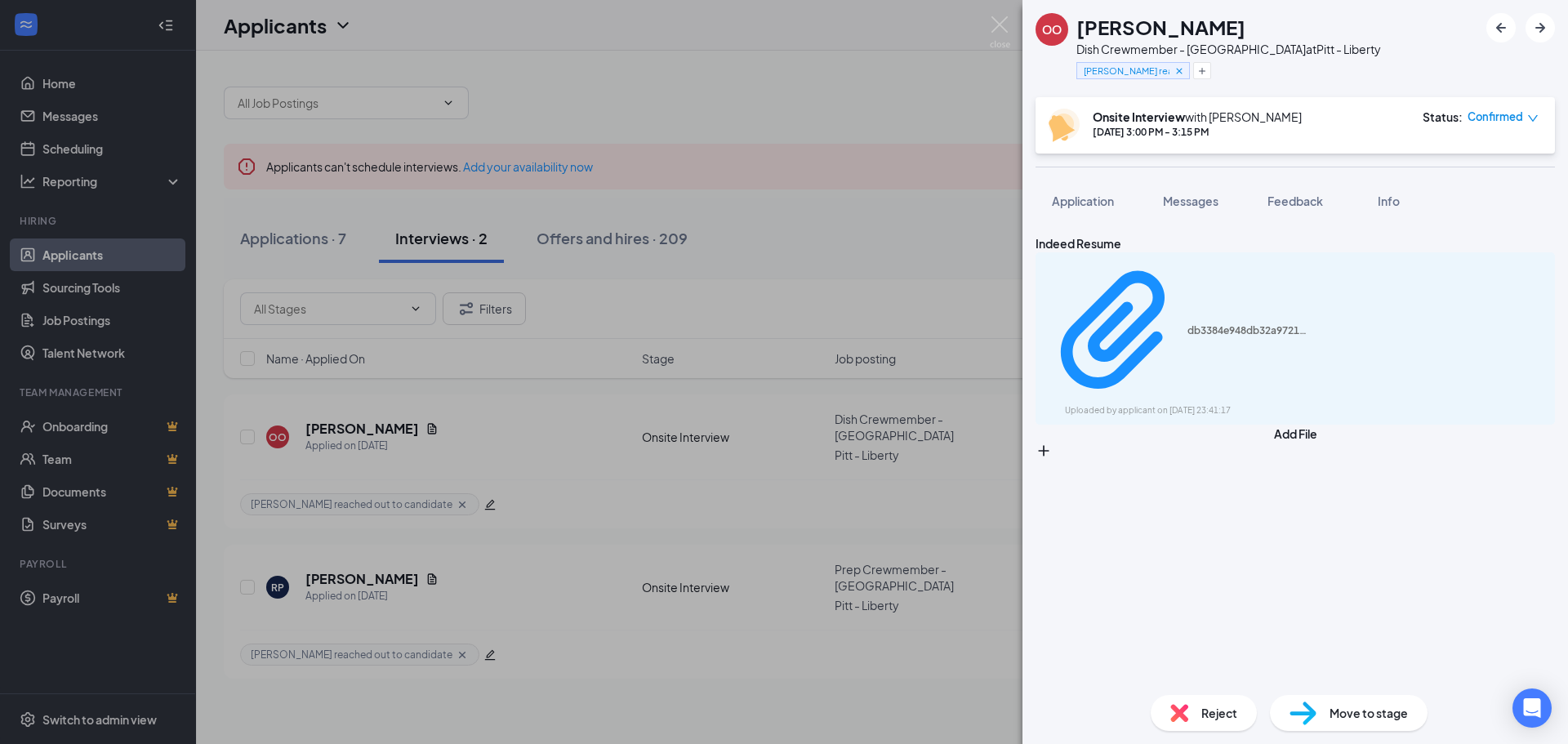
click at [869, 507] on div "OO OLIVIA ORNER Dish Crewmember - Liberty Ave at Pitt - Liberty Courtney reache…" at bounding box center [784, 372] width 1568 height 744
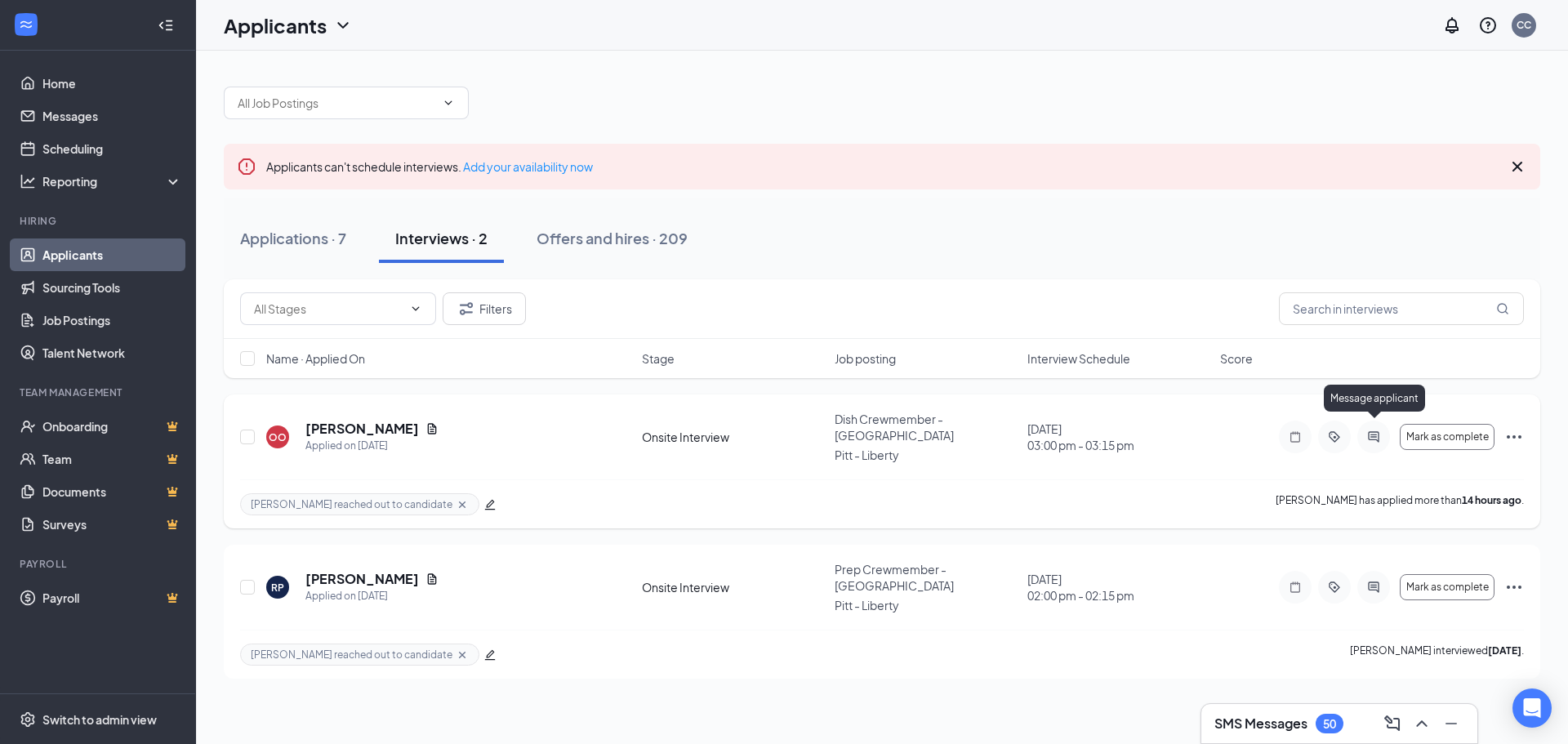
click at [1374, 430] on icon "ActiveChat" at bounding box center [1374, 436] width 20 height 13
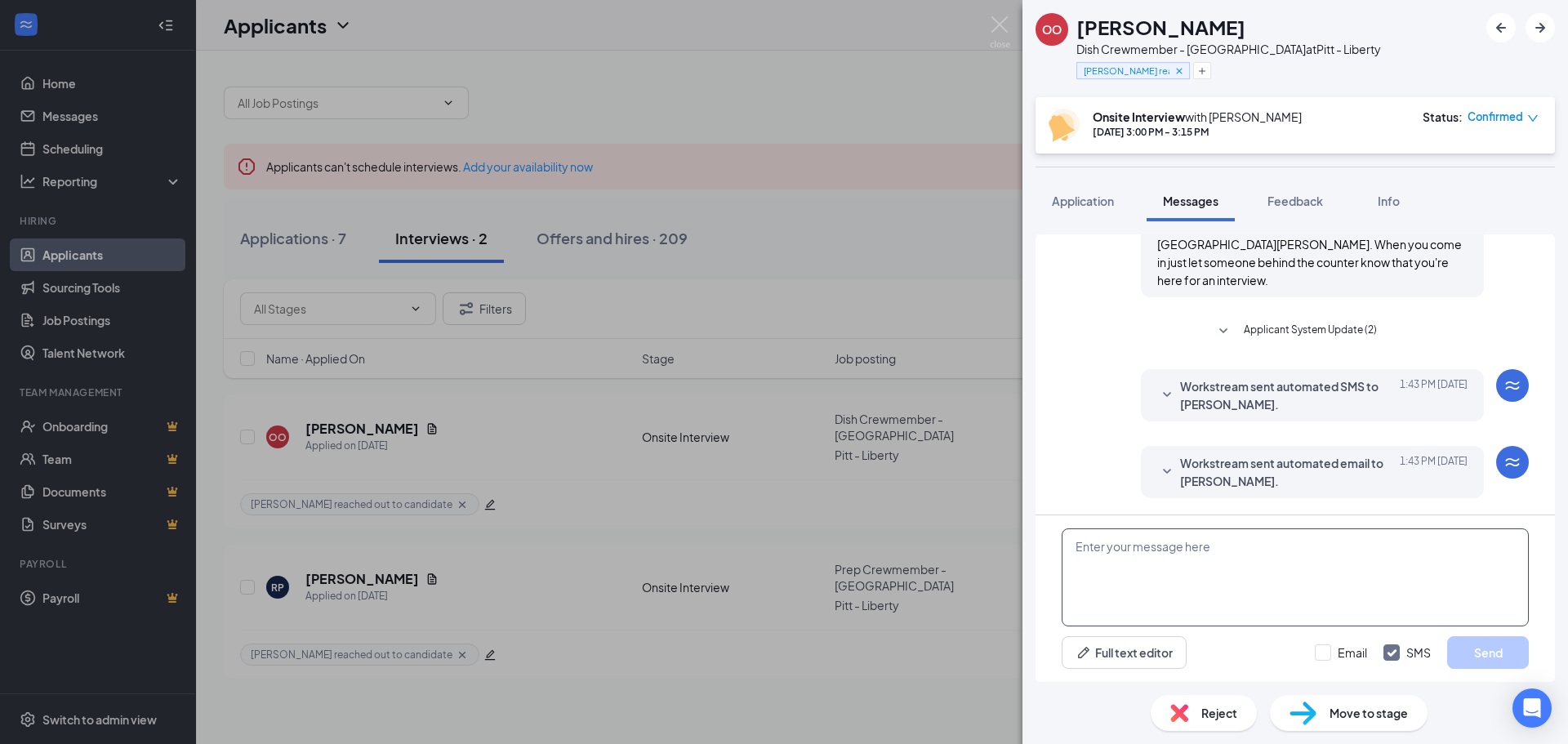
scroll to position [754, 0]
click at [1285, 575] on textarea at bounding box center [1295, 578] width 467 height 98
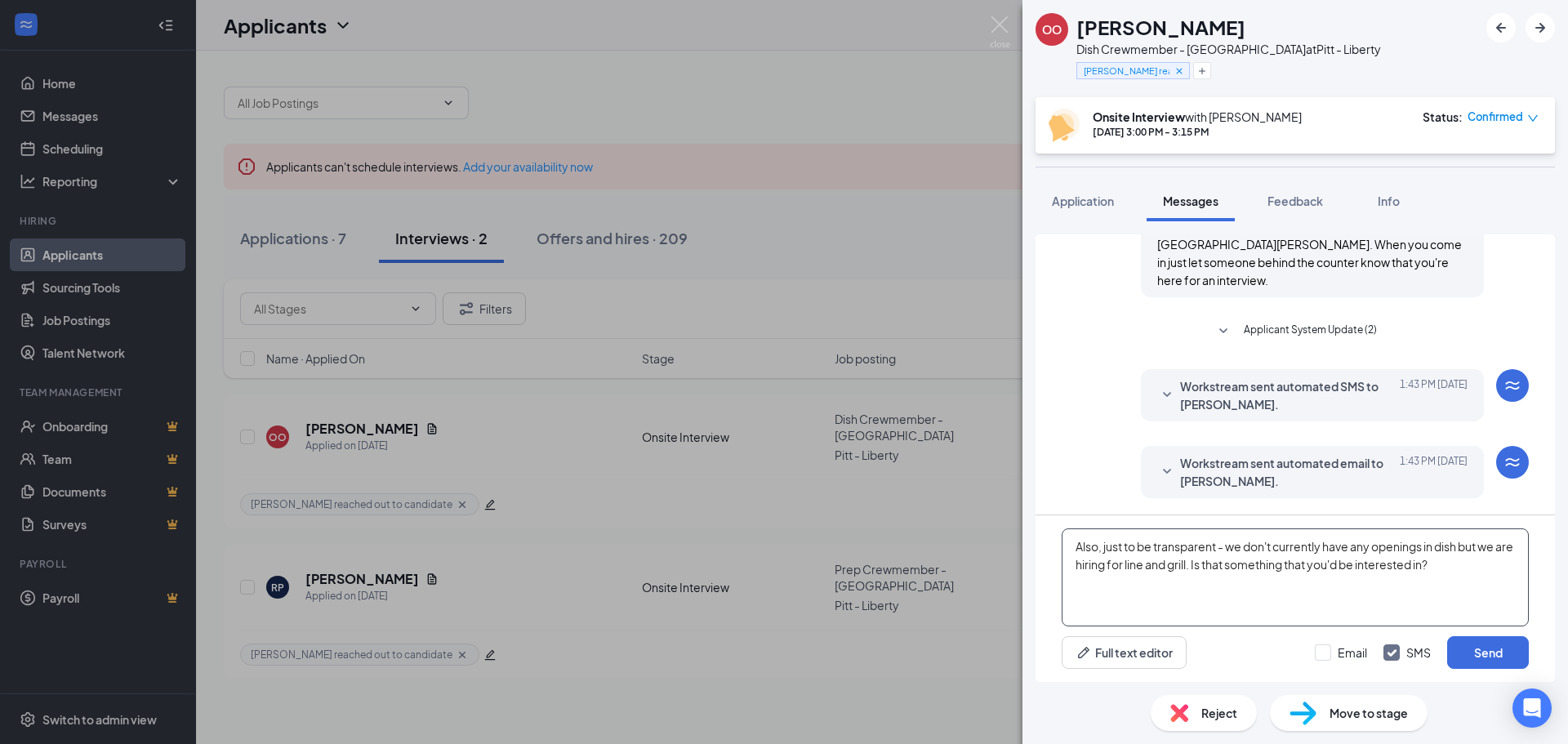
click at [1145, 562] on textarea "Also, just to be transparent - we don't currently have any openings in dish but…" at bounding box center [1295, 578] width 467 height 98
click at [1290, 565] on textarea "Also, just to be transparent - we don't currently have any openings in dish but…" at bounding box center [1295, 578] width 467 height 98
click at [1402, 562] on textarea "Also, just to be transparent - we don't currently have any openings in dish but…" at bounding box center [1295, 578] width 467 height 98
type textarea "Also, just to be transparent - we don't currently have any openings in dish but…"
click at [1495, 649] on button "Send" at bounding box center [1488, 653] width 82 height 33
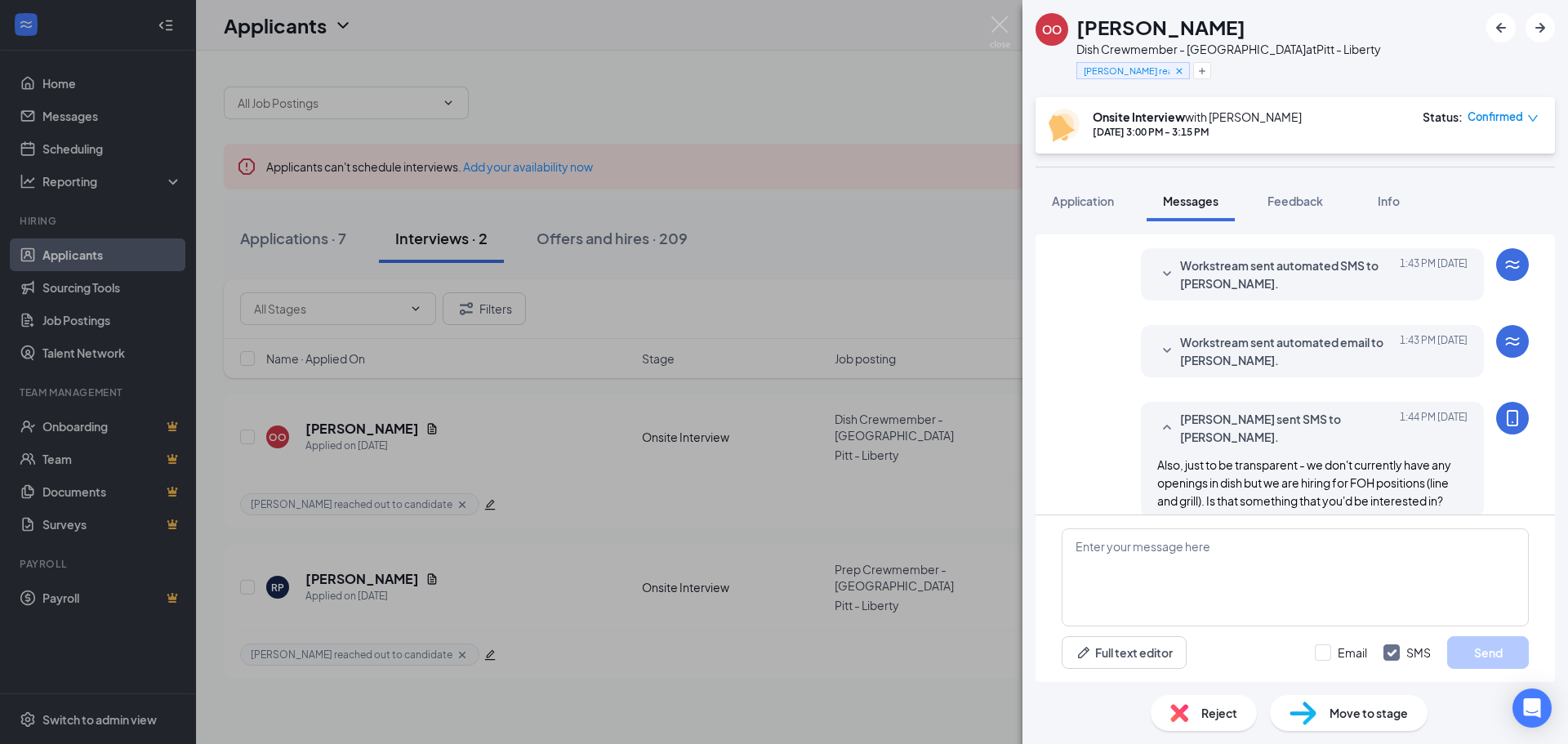
scroll to position [895, 0]
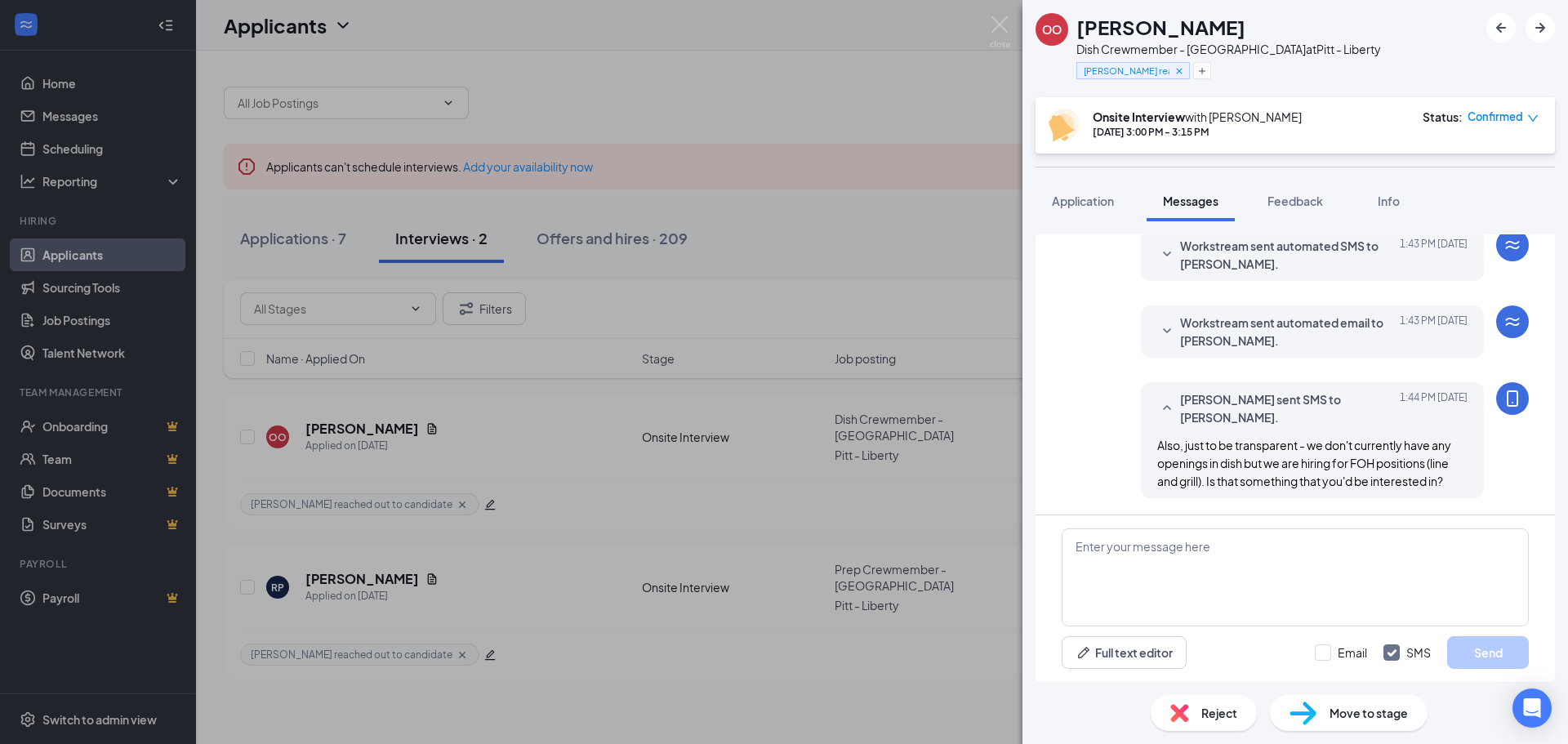
click at [838, 618] on div "OO OLIVIA ORNER Dish Crewmember - Liberty Ave at Pitt - Liberty Courtney reache…" at bounding box center [784, 372] width 1568 height 744
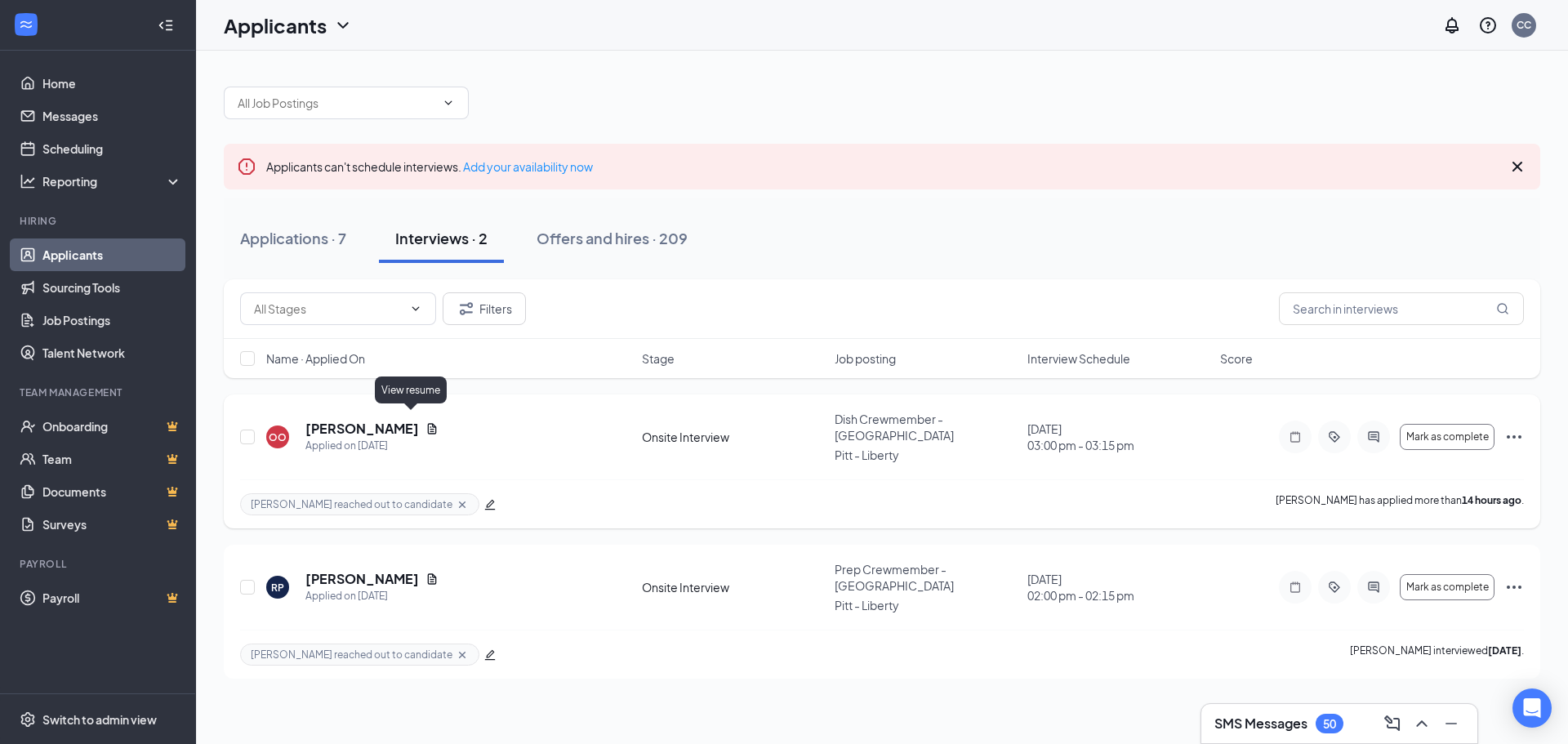
click at [426, 426] on icon "Document" at bounding box center [432, 429] width 13 height 13
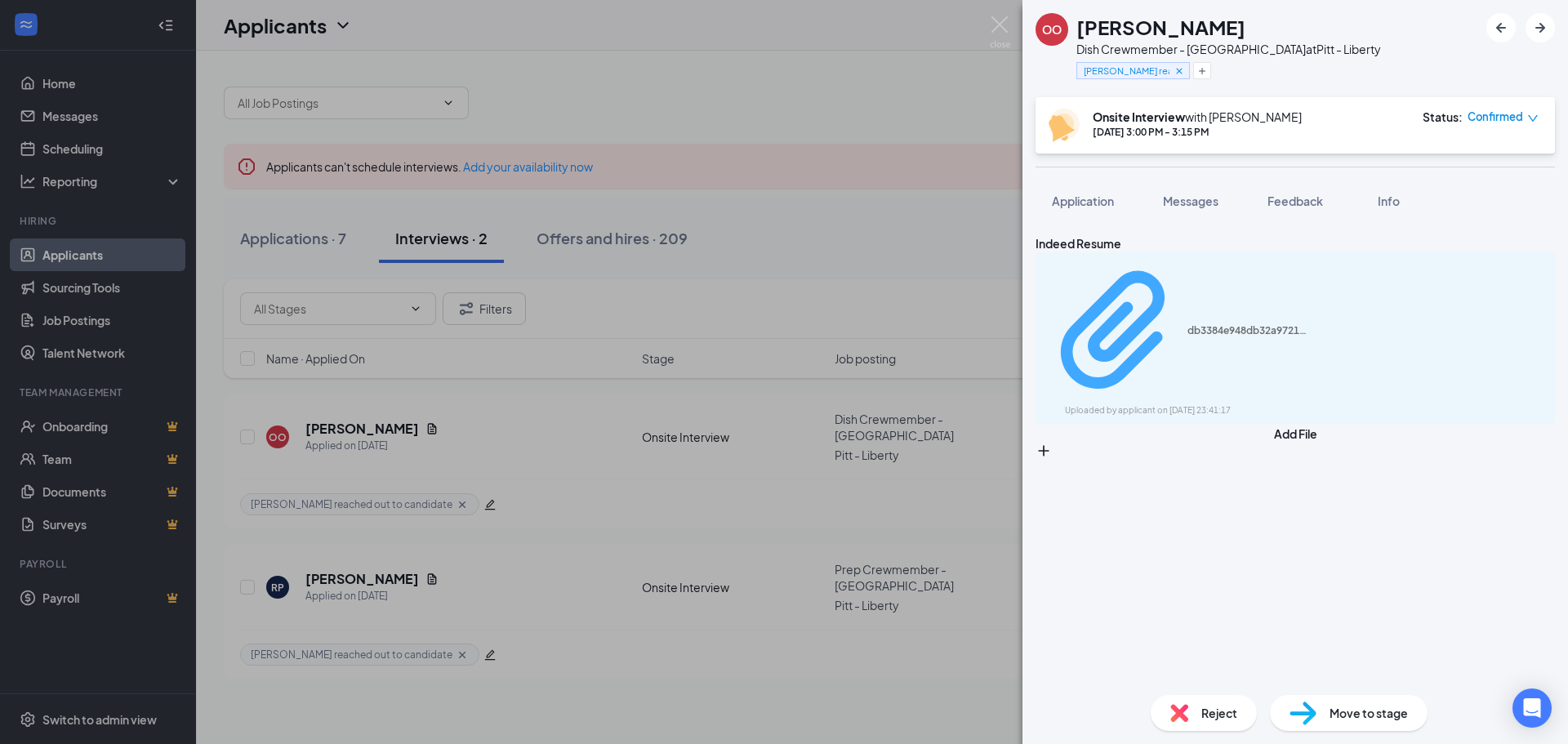
click at [1276, 404] on div "Uploaded by applicant on Sep 15, 2025 at 23:41:17" at bounding box center [1187, 410] width 245 height 13
click at [1178, 194] on span "Messages" at bounding box center [1191, 200] width 56 height 15
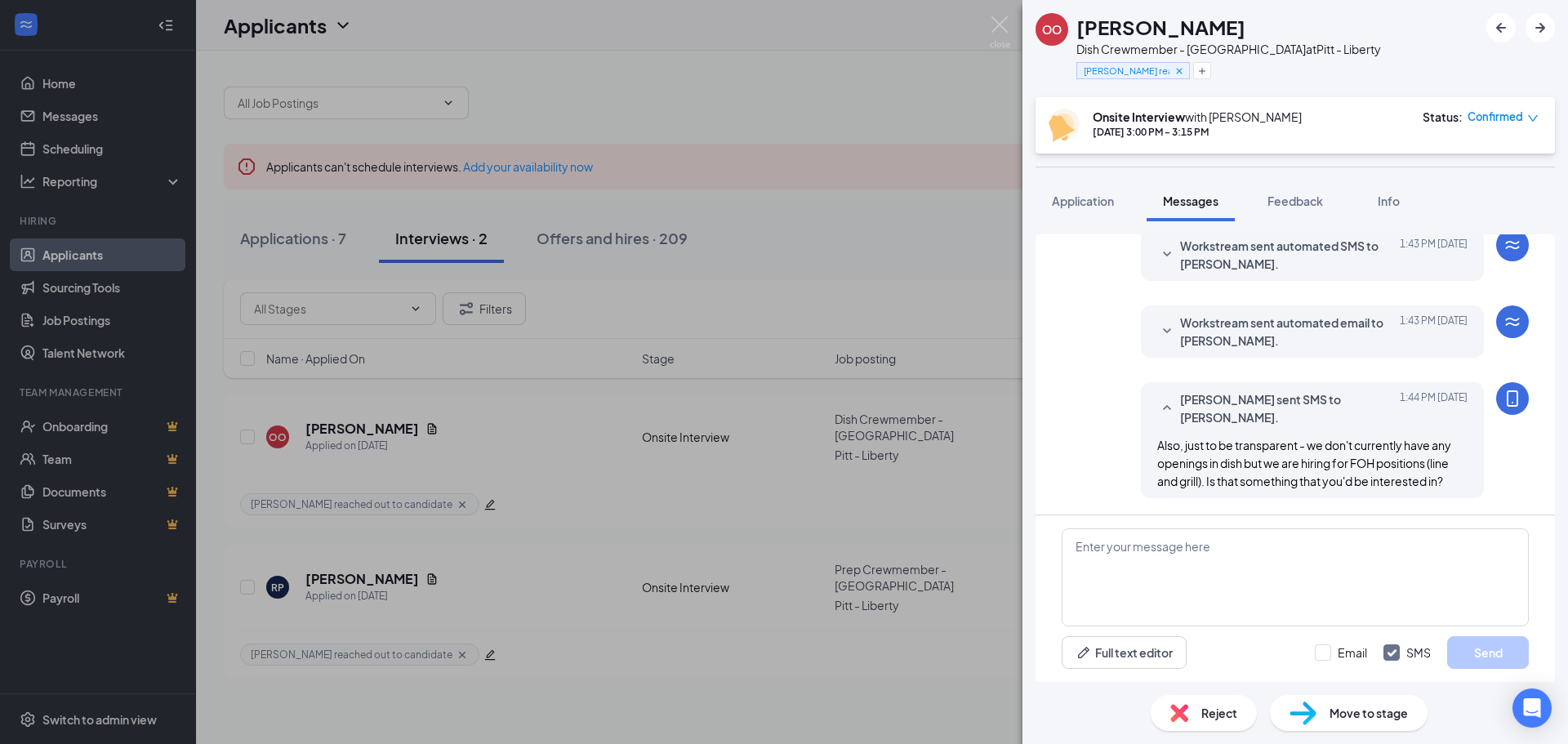
scroll to position [818, 0]
click at [855, 240] on div "OO OLIVIA ORNER Dish Crewmember - Liberty Ave at Pitt - Liberty Courtney reache…" at bounding box center [784, 372] width 1568 height 744
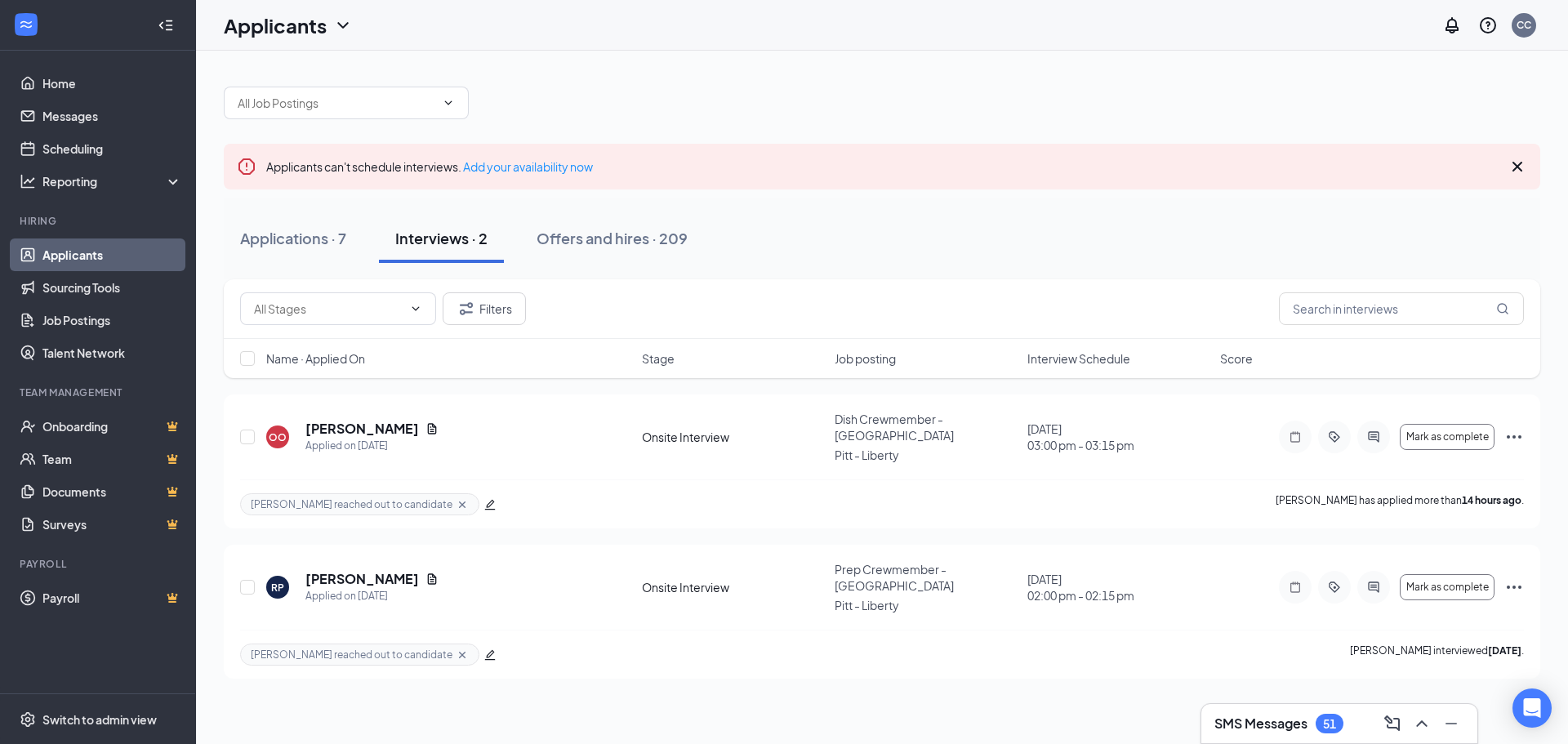
click at [1315, 719] on div "SMS Messages 51" at bounding box center [1279, 723] width 129 height 20
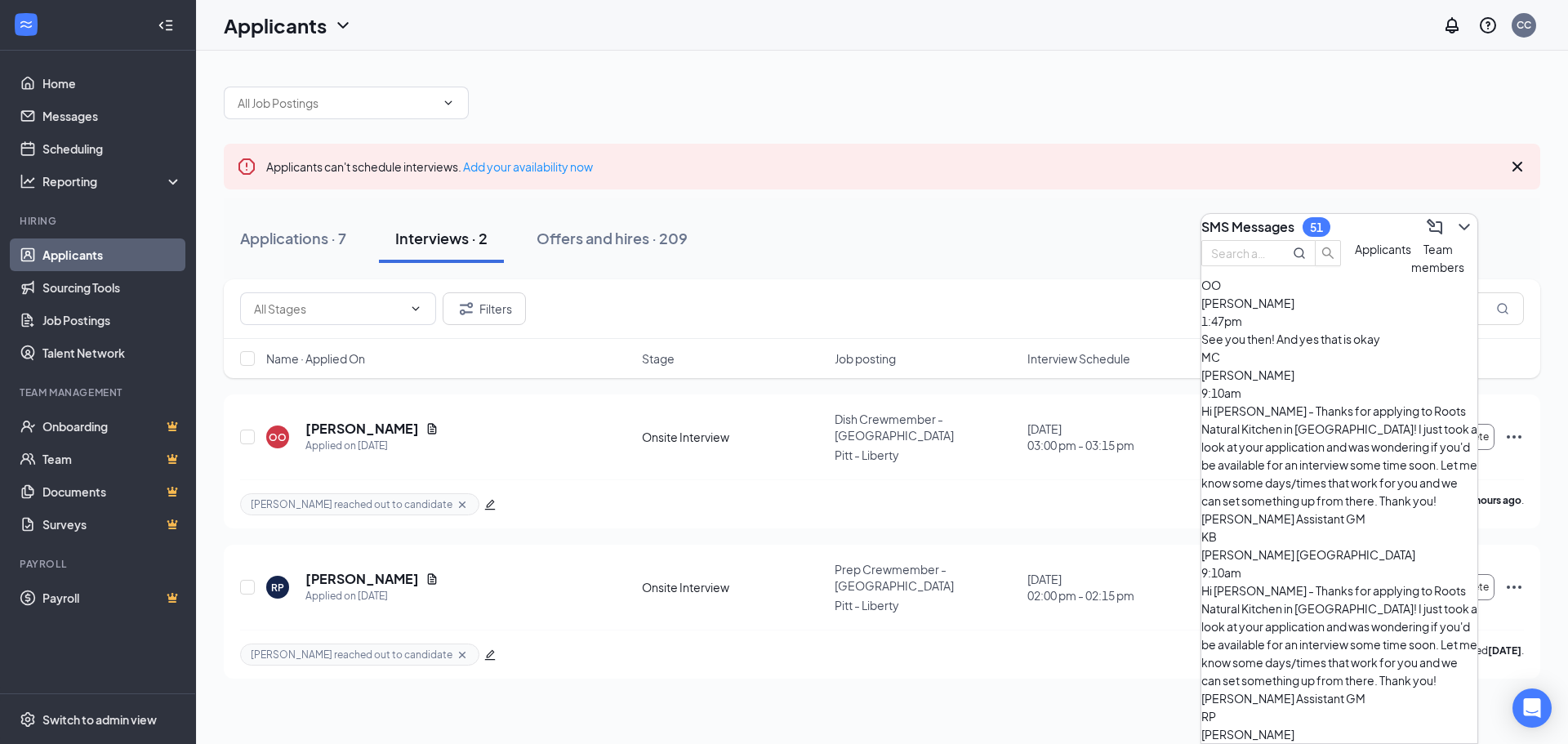
click at [1327, 348] on div "See you then! And yes that is okay" at bounding box center [1339, 339] width 276 height 18
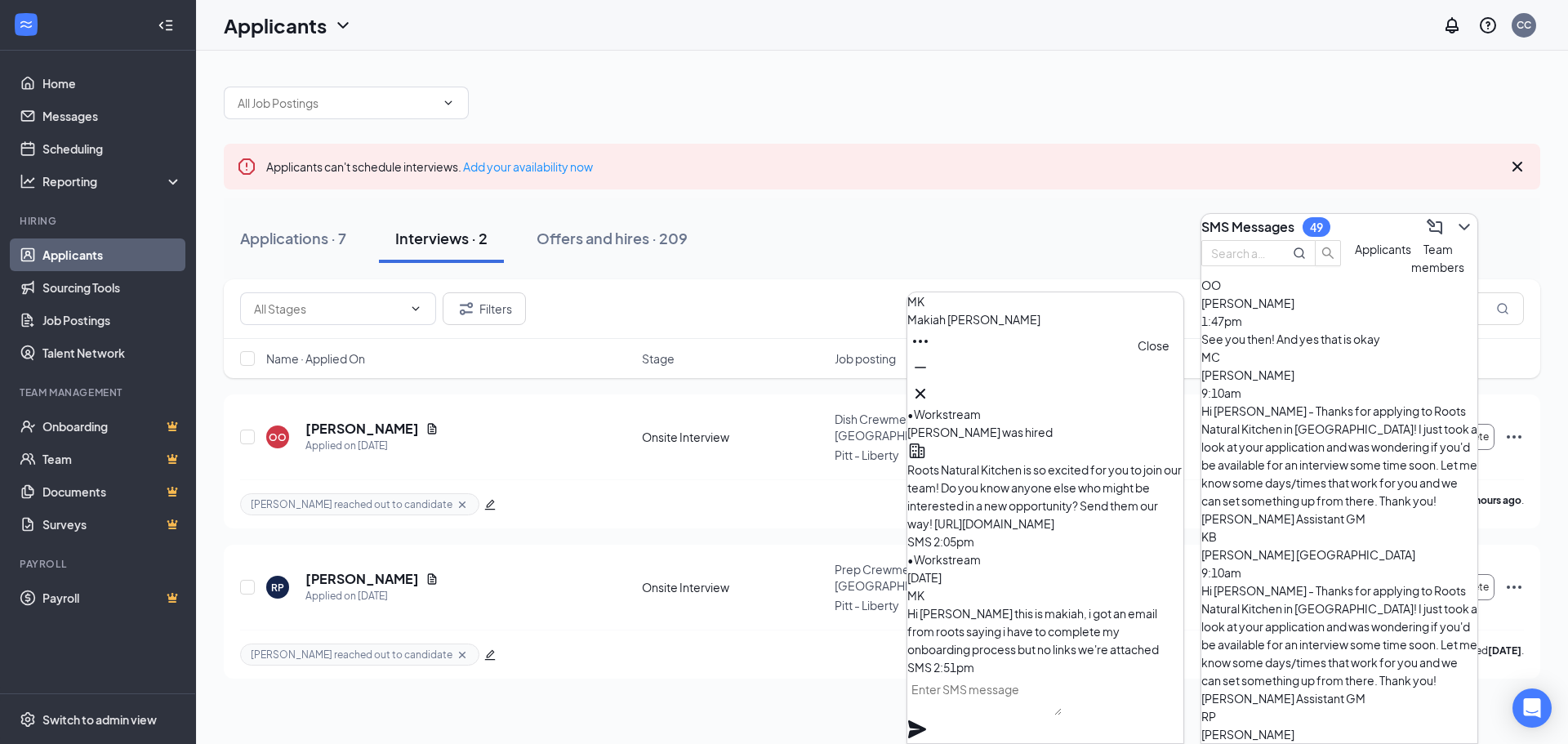
click at [930, 384] on icon "Cross" at bounding box center [920, 394] width 20 height 20
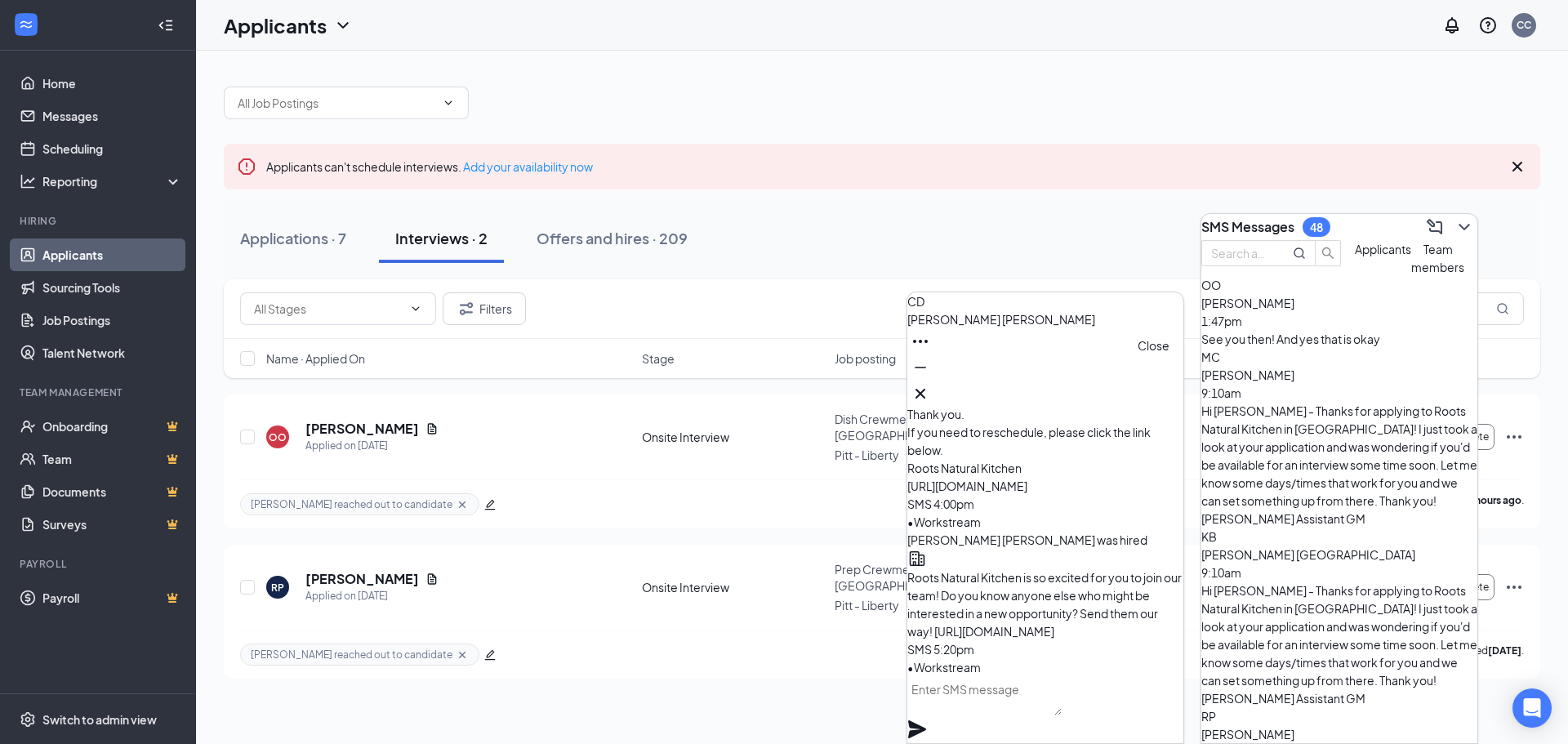
click at [930, 384] on icon "Cross" at bounding box center [920, 394] width 20 height 20
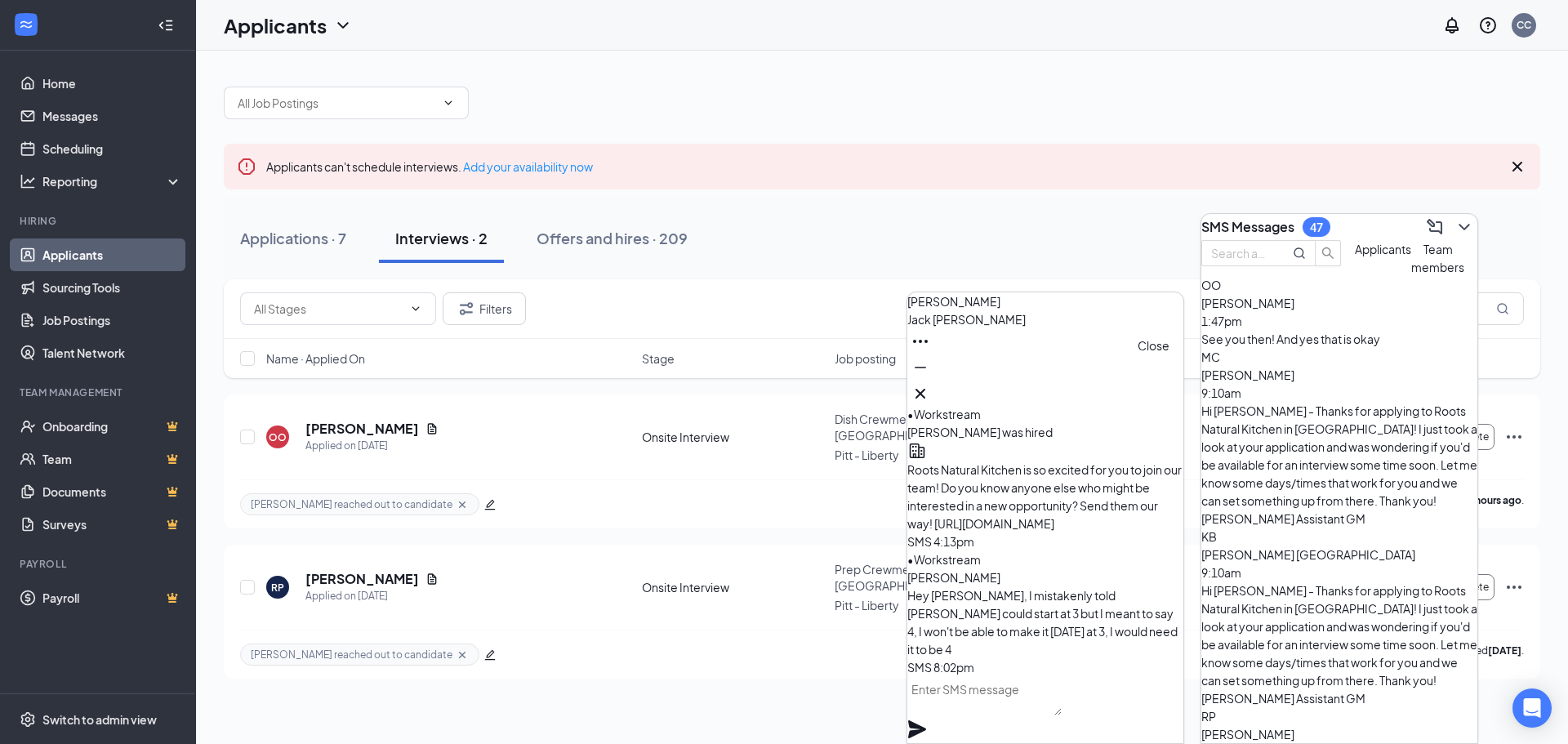
click at [930, 393] on icon "Cross" at bounding box center [920, 394] width 20 height 20
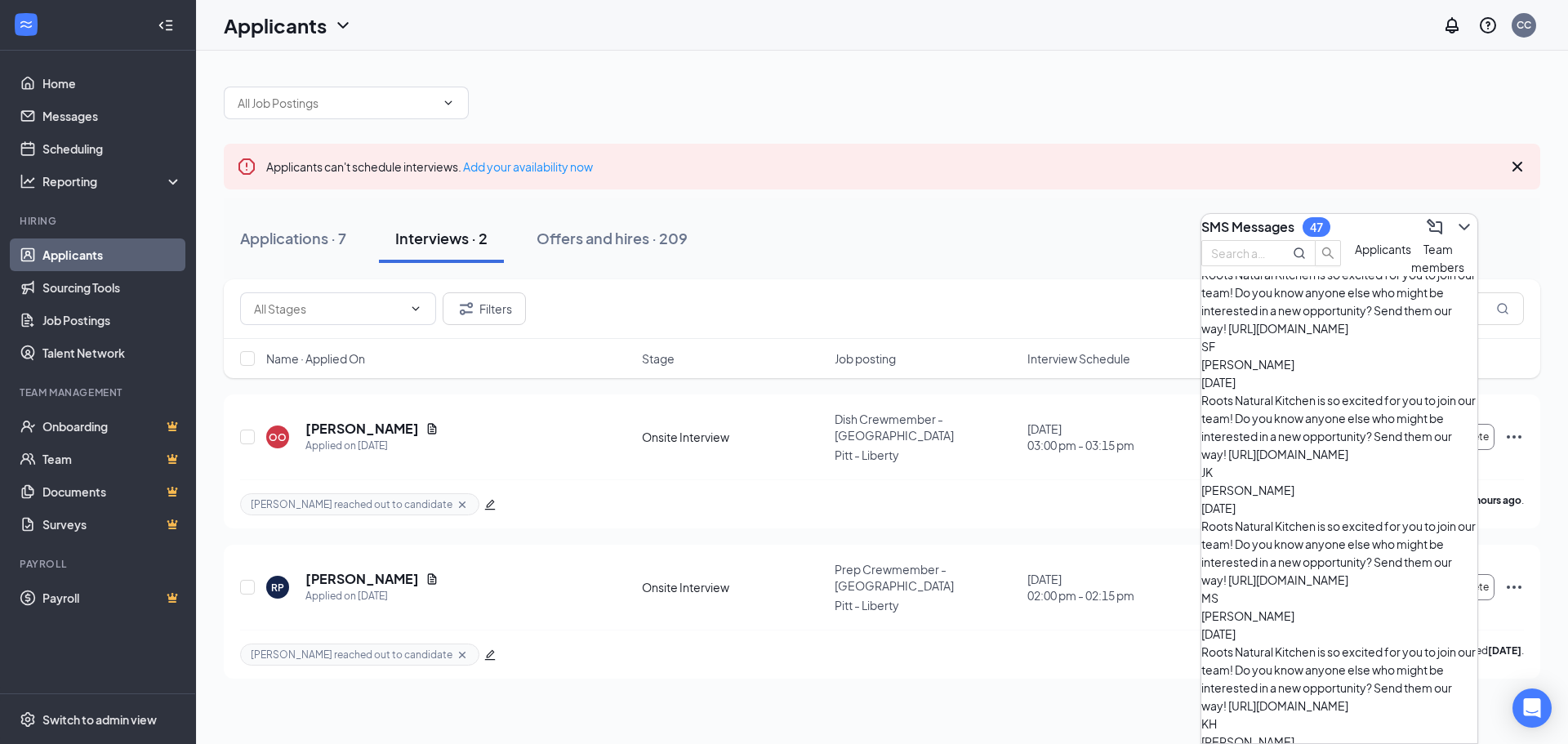
scroll to position [1322, 0]
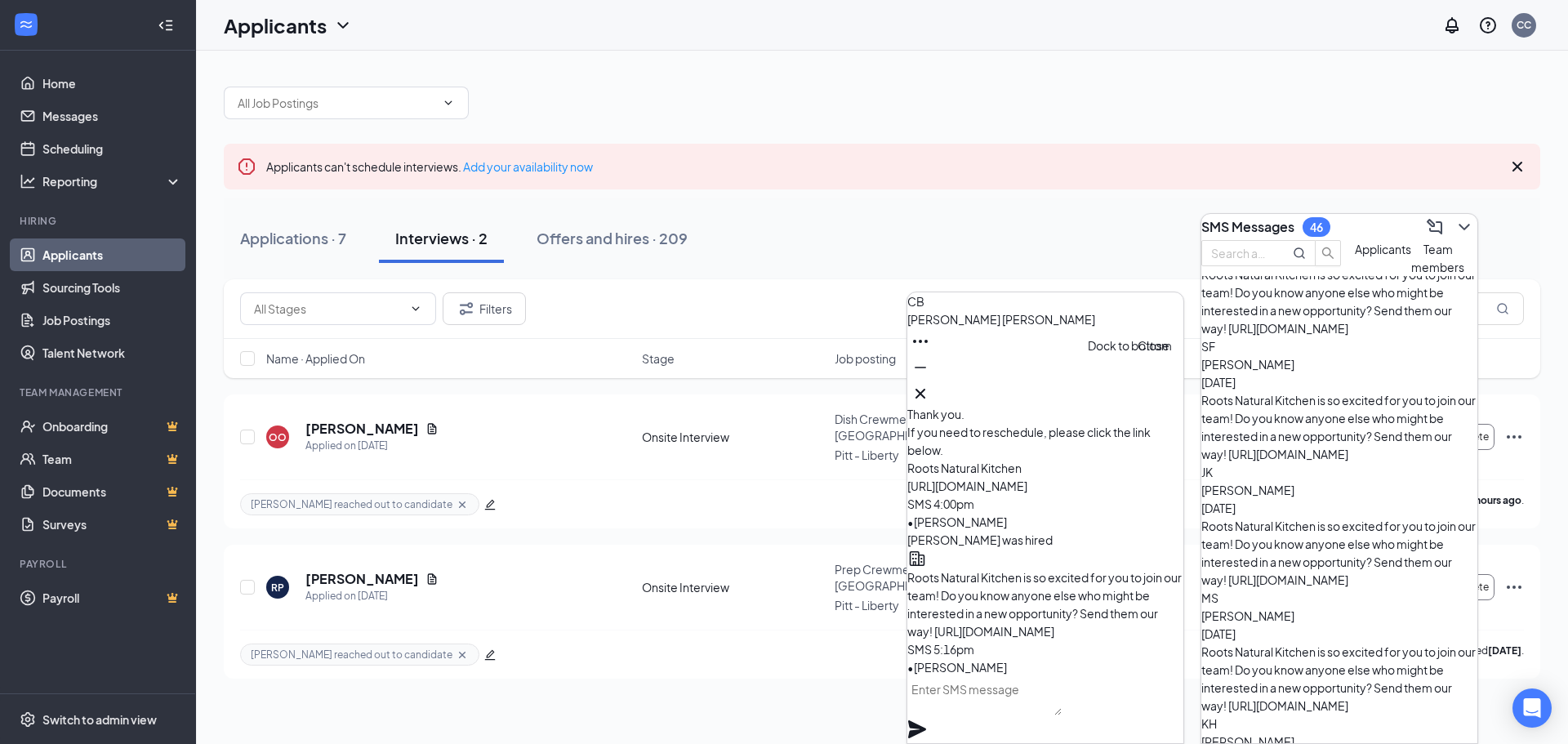
click at [930, 389] on icon "Cross" at bounding box center [920, 394] width 20 height 20
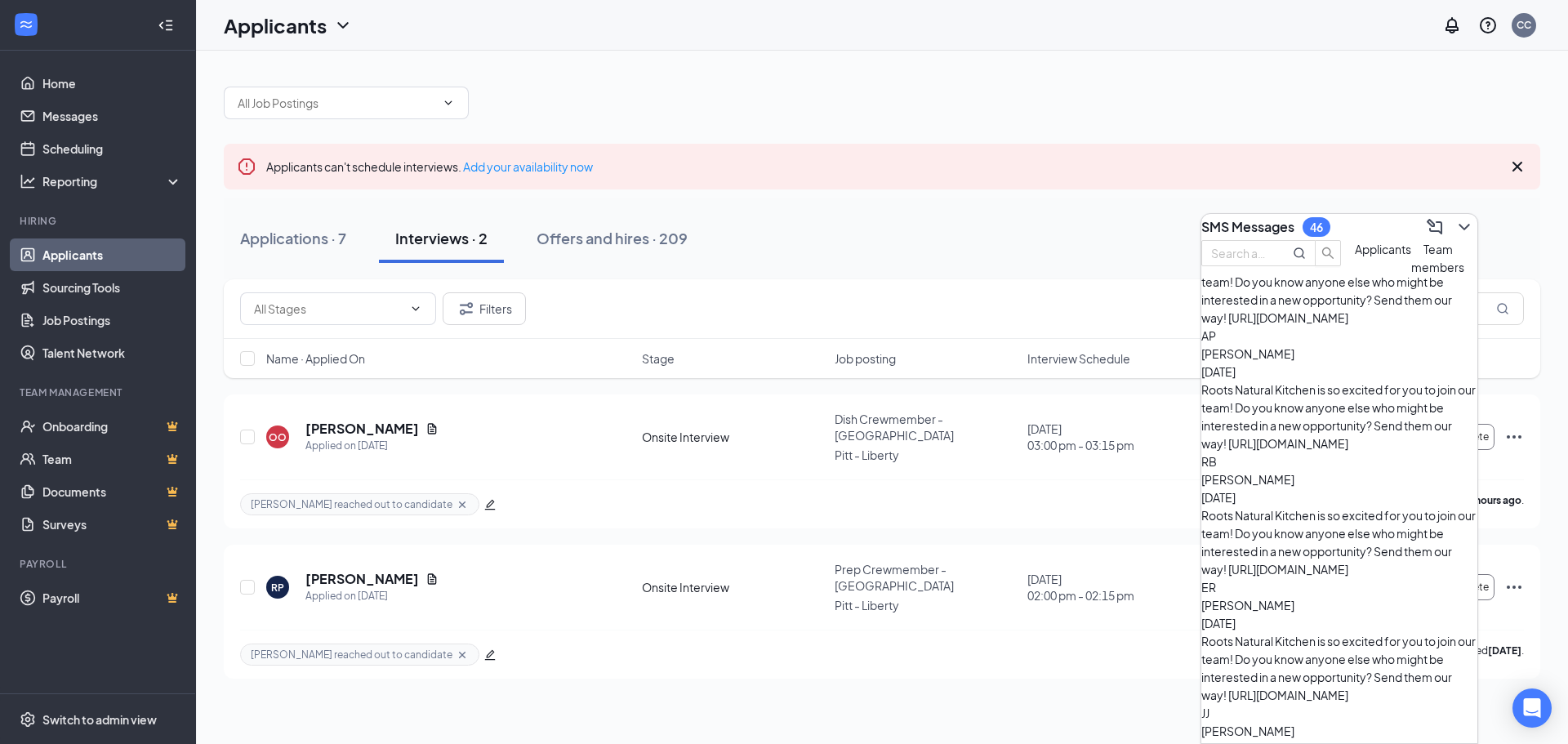
scroll to position [2368, 0]
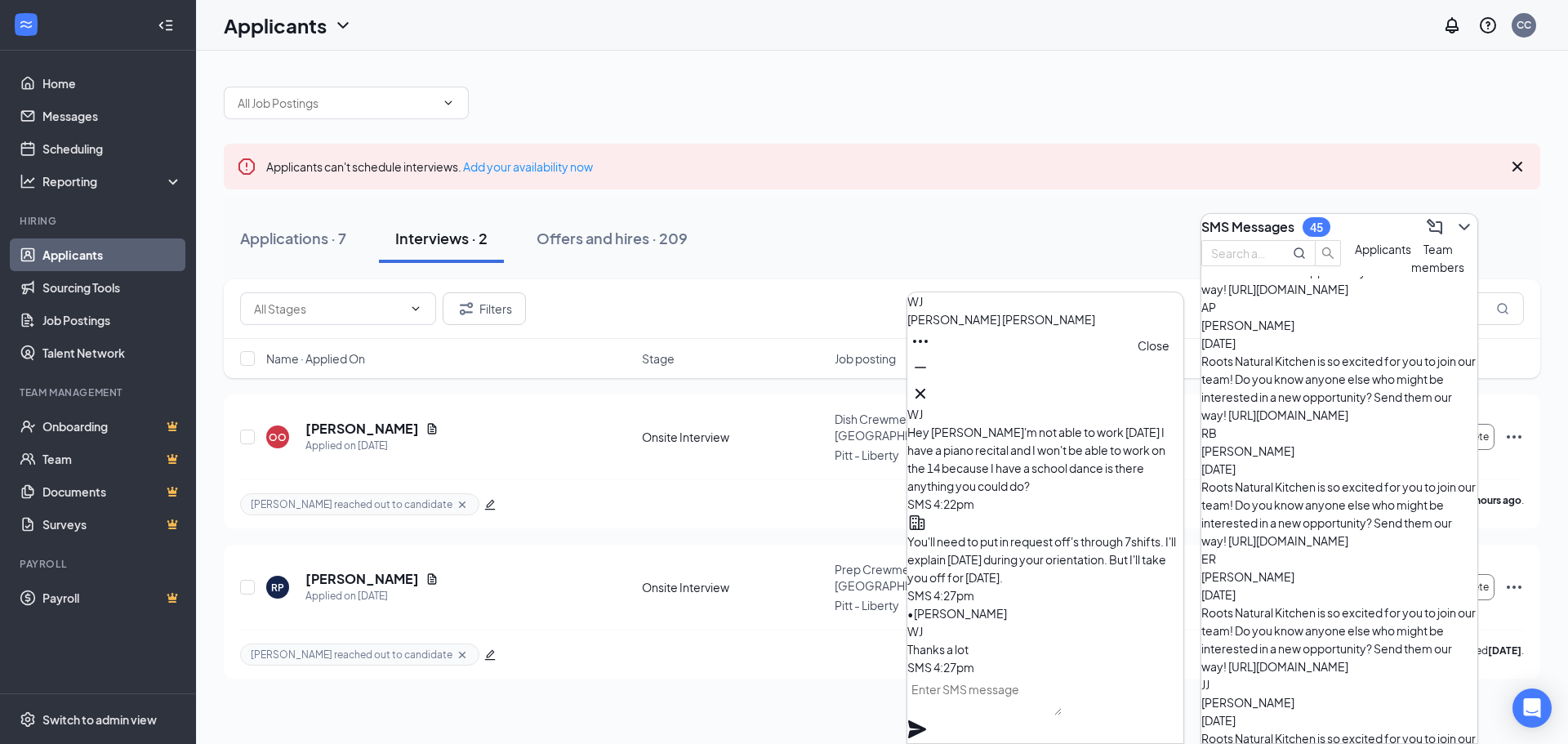
click at [930, 386] on icon "Cross" at bounding box center [920, 394] width 20 height 20
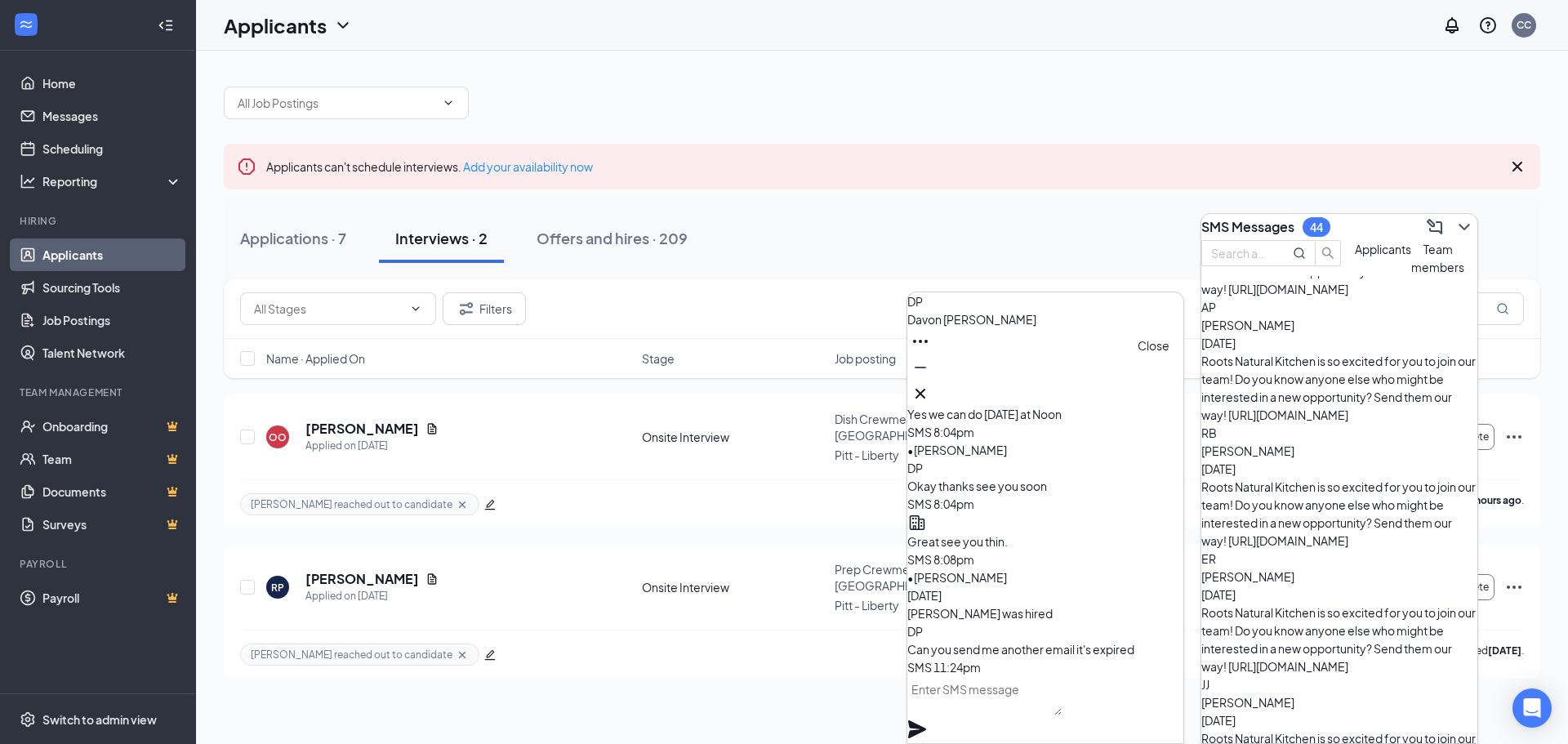
click at [930, 384] on icon "Cross" at bounding box center [920, 394] width 20 height 20
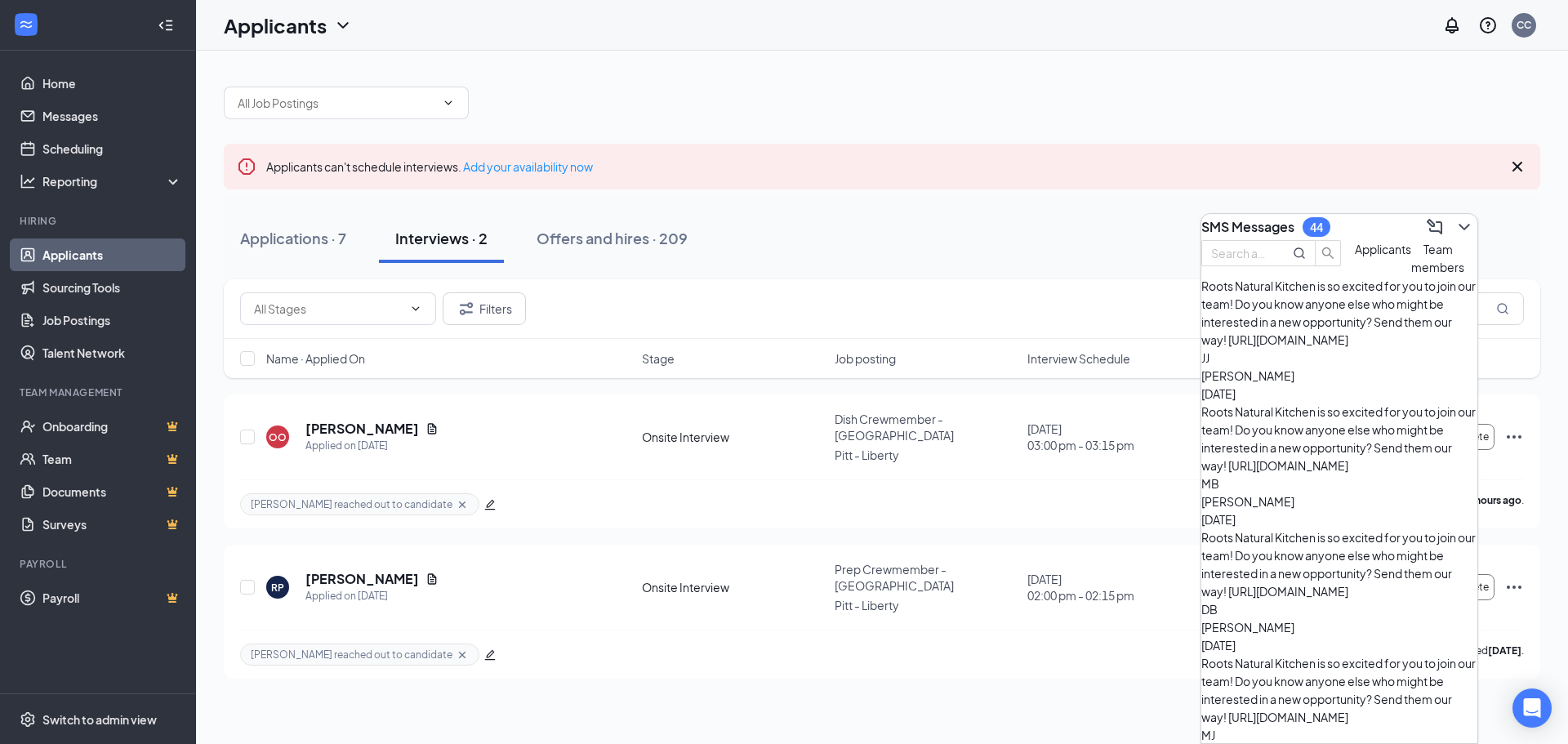
scroll to position [2776, 0]
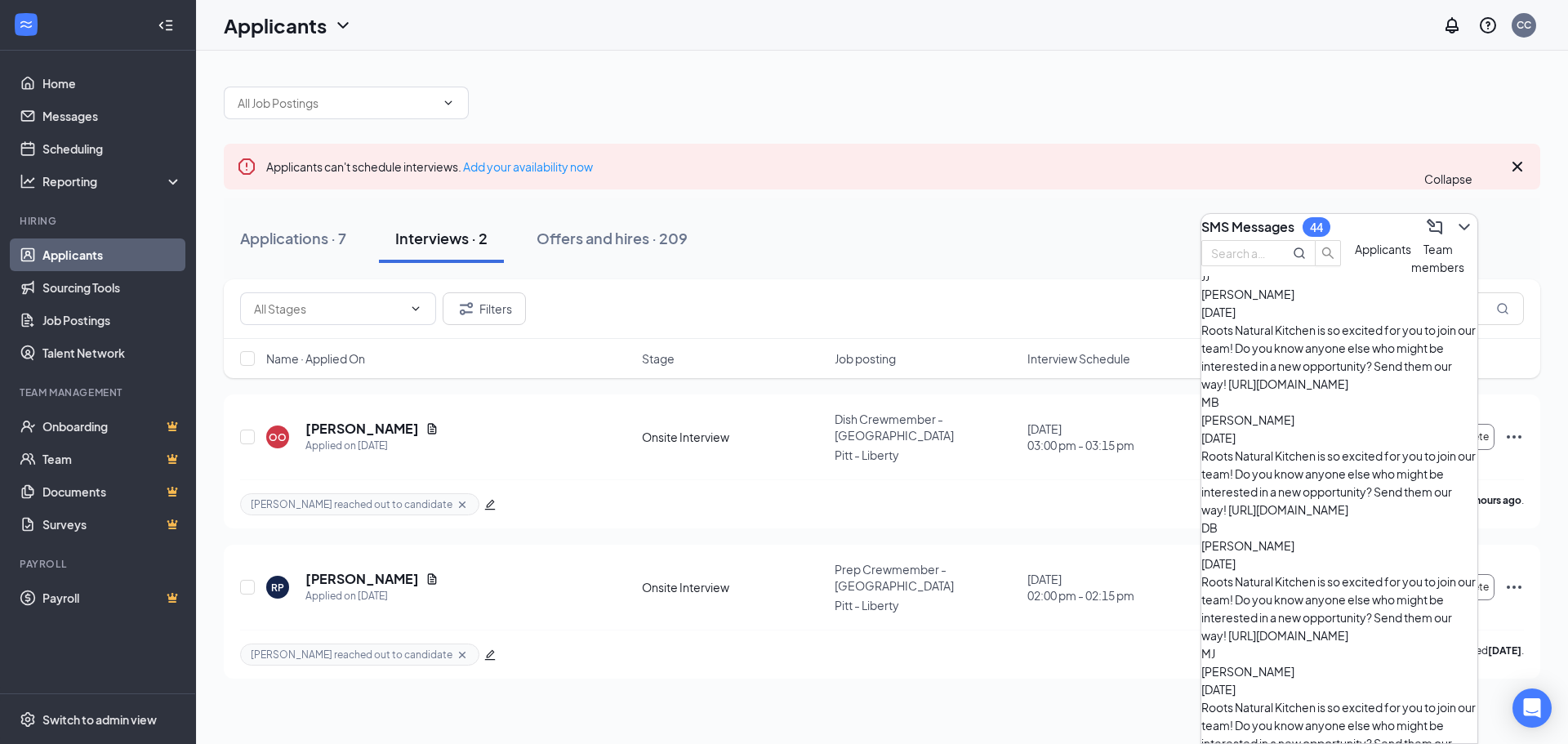
click at [1459, 224] on icon "ChevronDown" at bounding box center [1464, 227] width 10 height 7
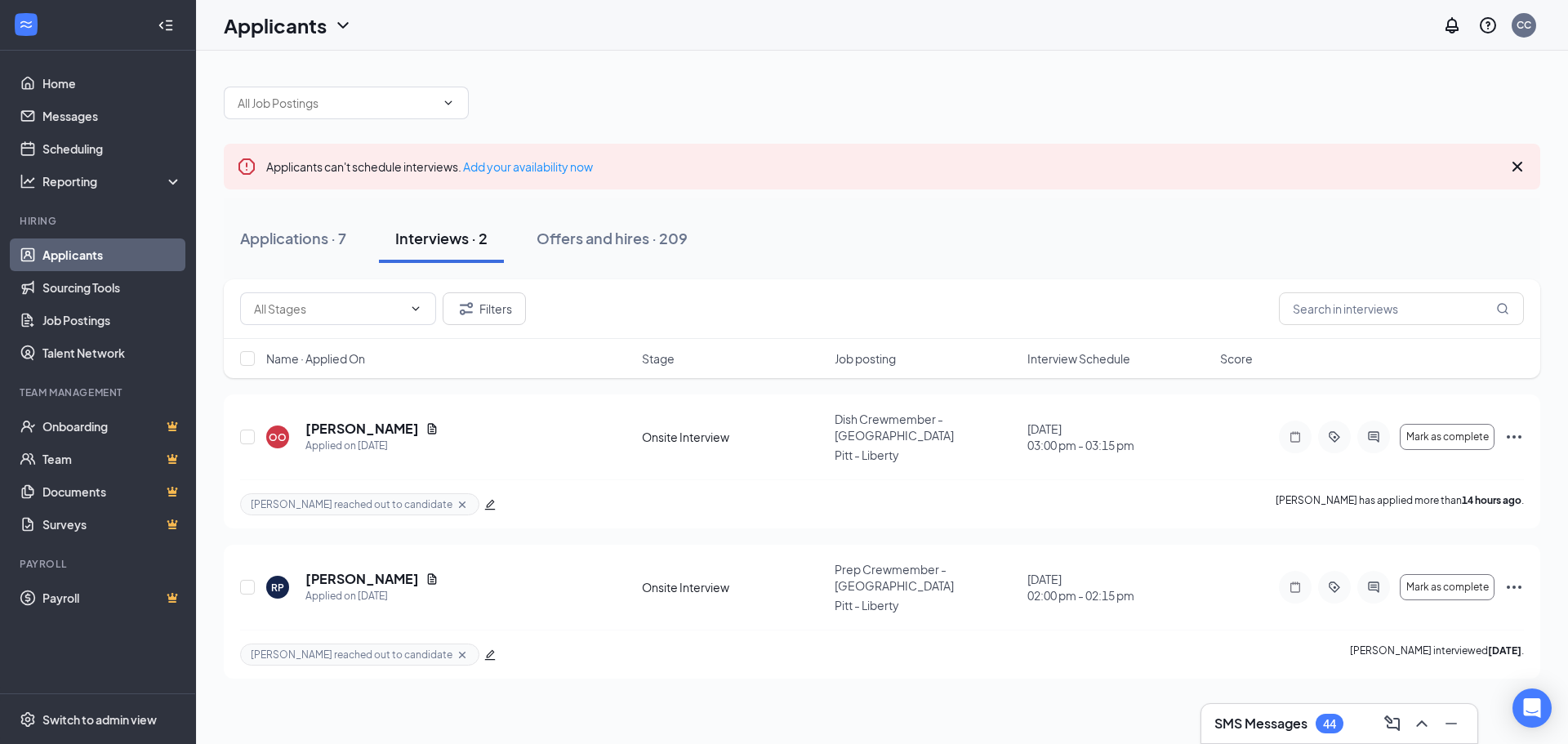
scroll to position [0, 0]
click at [1288, 292] on div "Filters" at bounding box center [882, 309] width 1316 height 59
click at [326, 231] on div "Applications · 7" at bounding box center [294, 238] width 106 height 20
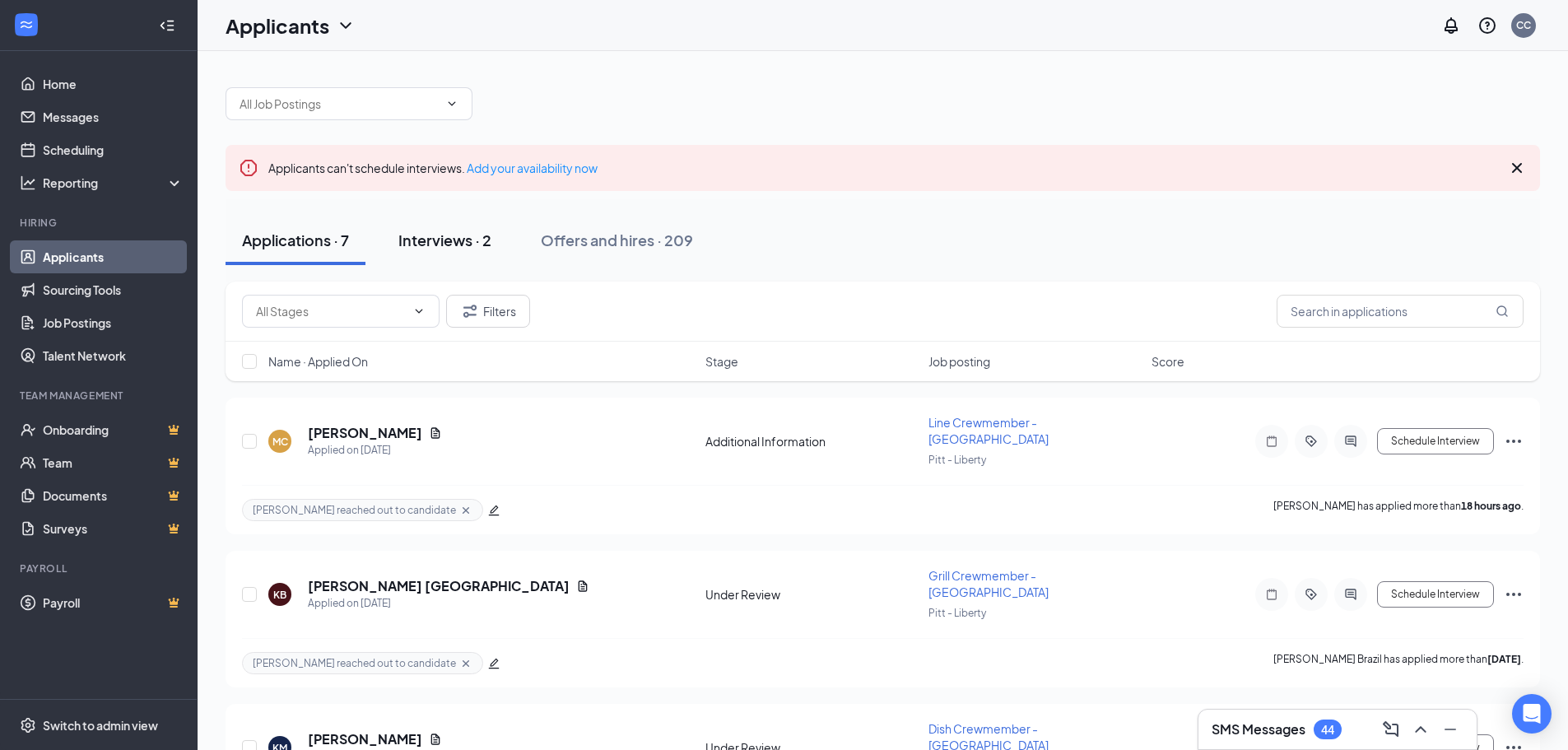
click at [447, 243] on div "Interviews · 2" at bounding box center [445, 240] width 93 height 20
